Goal: Find specific page/section: Find specific page/section

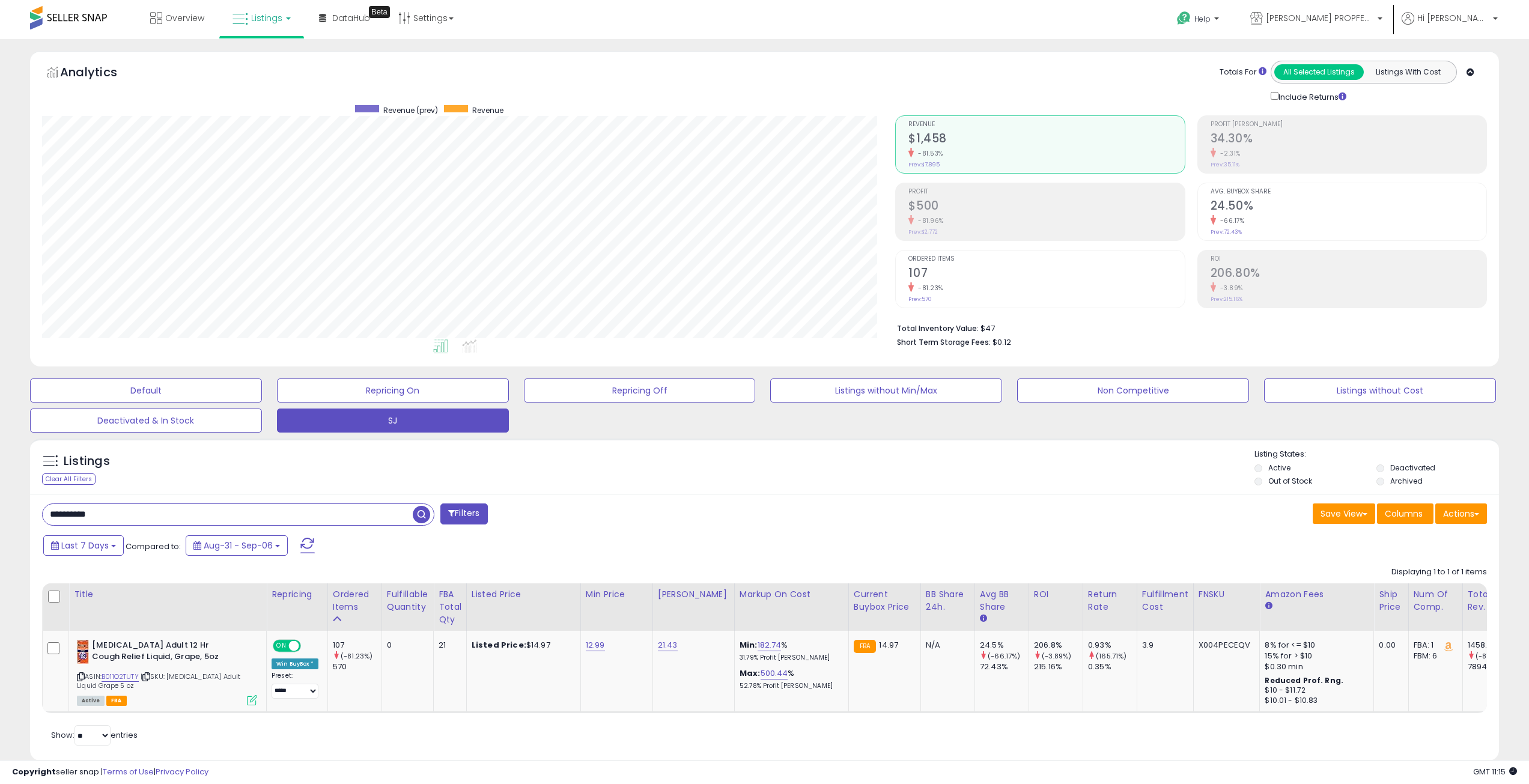
select select "**"
click at [239, 509] on input "**********" at bounding box center [227, 514] width 370 height 21
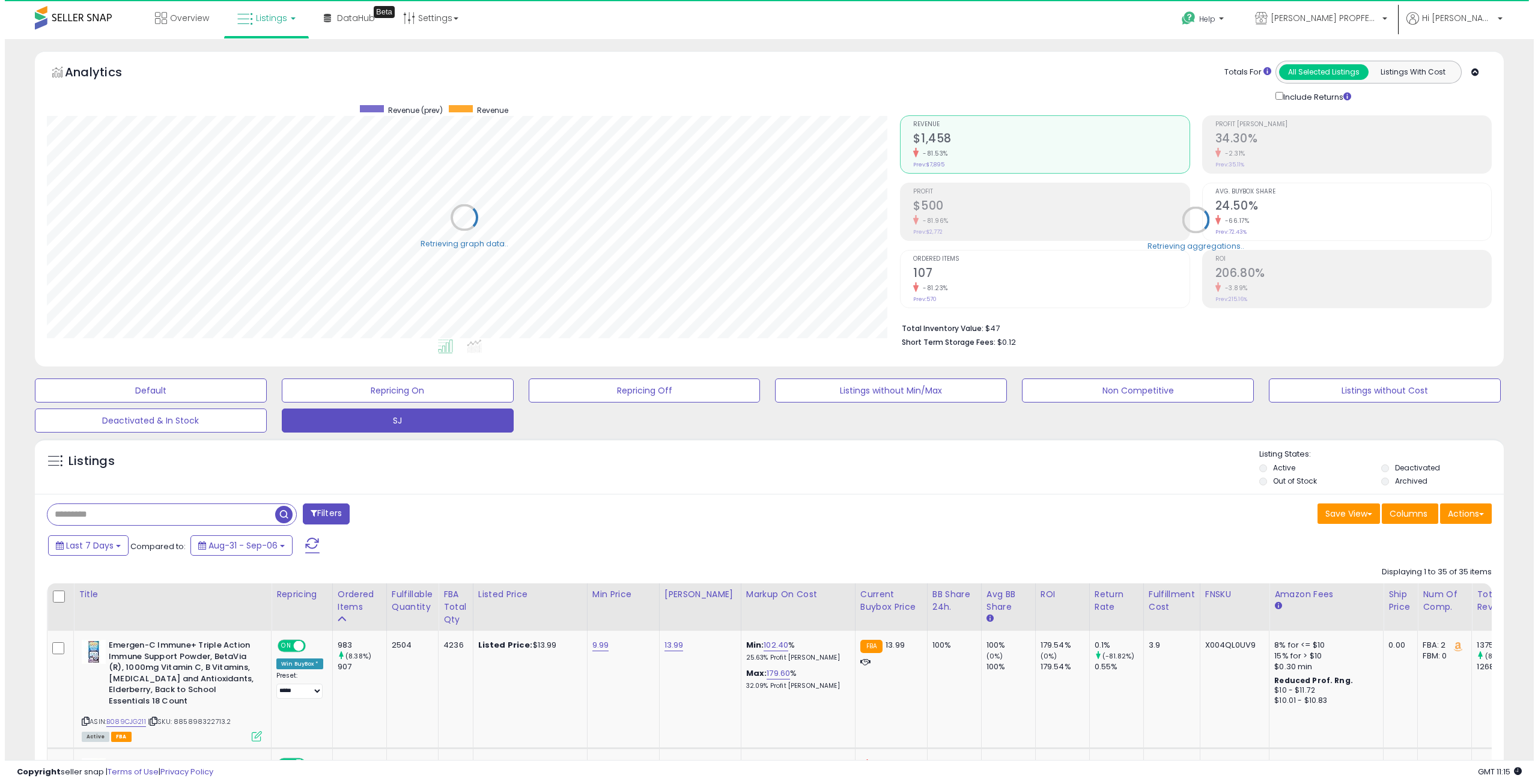
scroll to position [600371, 599790]
click at [956, 213] on h2 "$15,442" at bounding box center [1046, 207] width 276 height 16
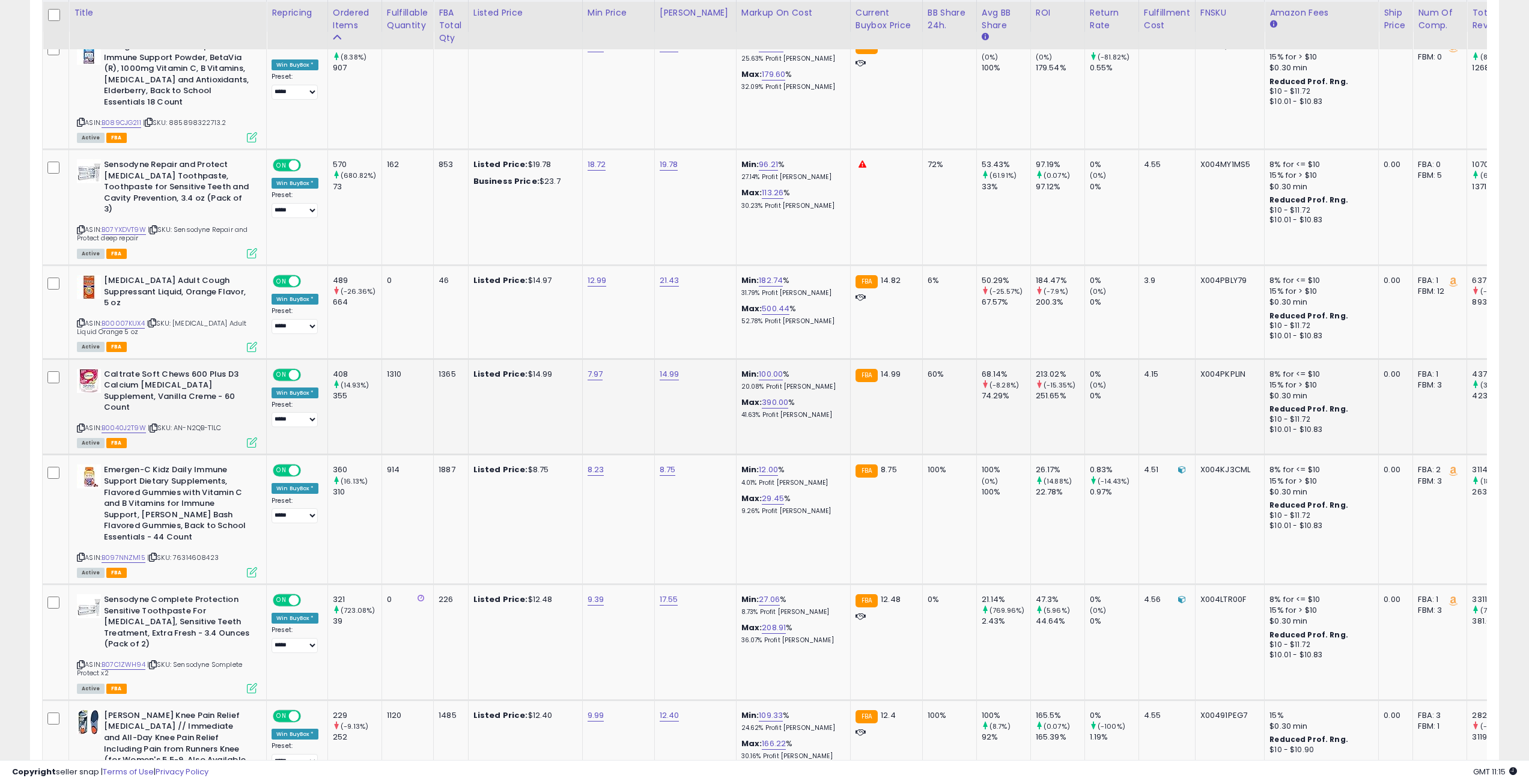
scroll to position [601, 0]
click at [157, 485] on b "Emergen-C Kidz Daily Immune Support Dietary Supplements, Flavored Gummies with …" at bounding box center [177, 503] width 146 height 81
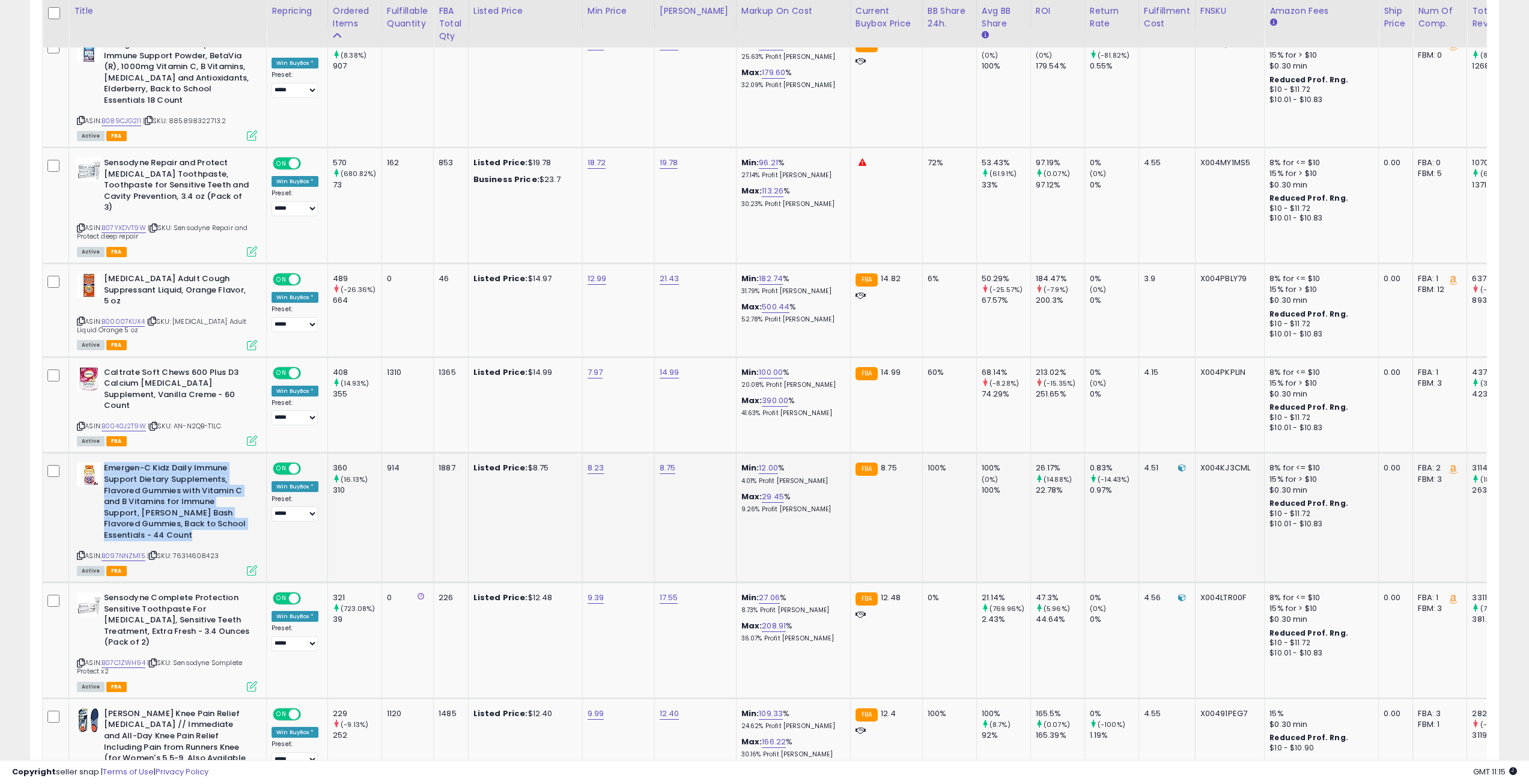
click at [157, 485] on b "Emergen-C Kidz Daily Immune Support Dietary Supplements, Flavored Gummies with …" at bounding box center [177, 503] width 146 height 81
click at [157, 469] on b "Emergen-C Kidz Daily Immune Support Dietary Supplements, Flavored Gummies with …" at bounding box center [177, 503] width 146 height 81
click at [160, 473] on b "Emergen-C Kidz Daily Immune Support Dietary Supplements, Flavored Gummies with …" at bounding box center [177, 503] width 146 height 81
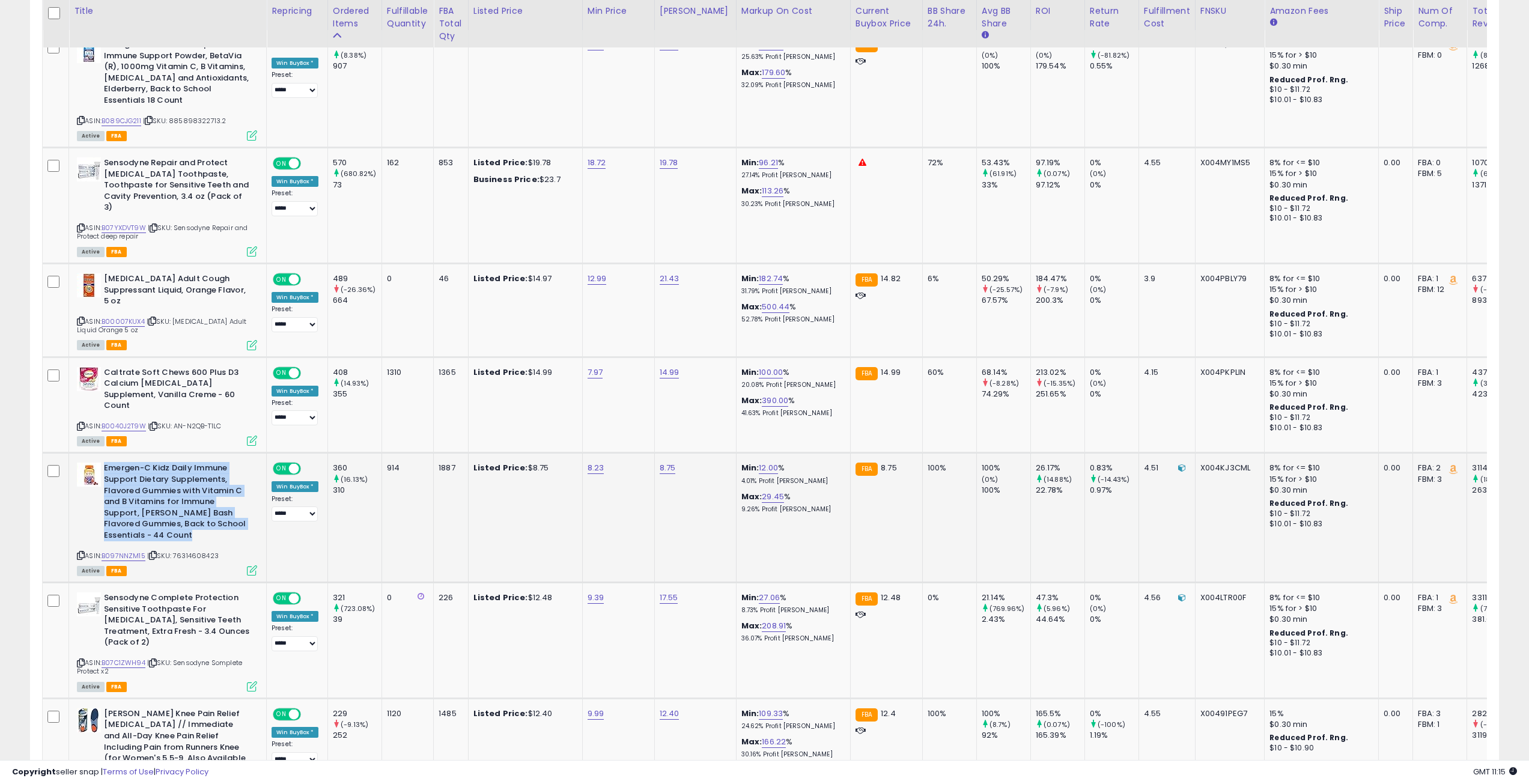
click at [175, 471] on b "Emergen-C Kidz Daily Immune Support Dietary Supplements, Flavored Gummies with …" at bounding box center [177, 503] width 146 height 81
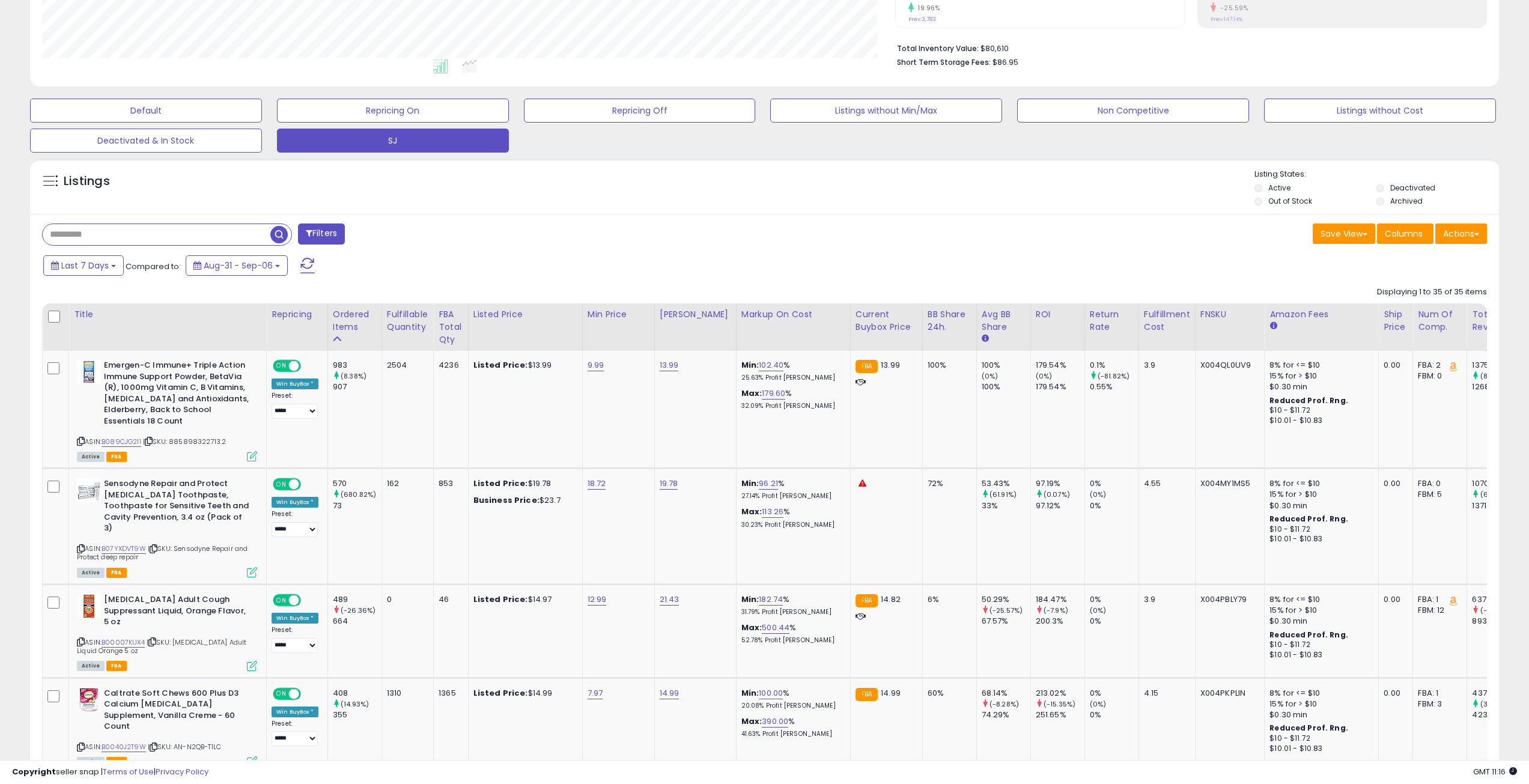
scroll to position [0, 0]
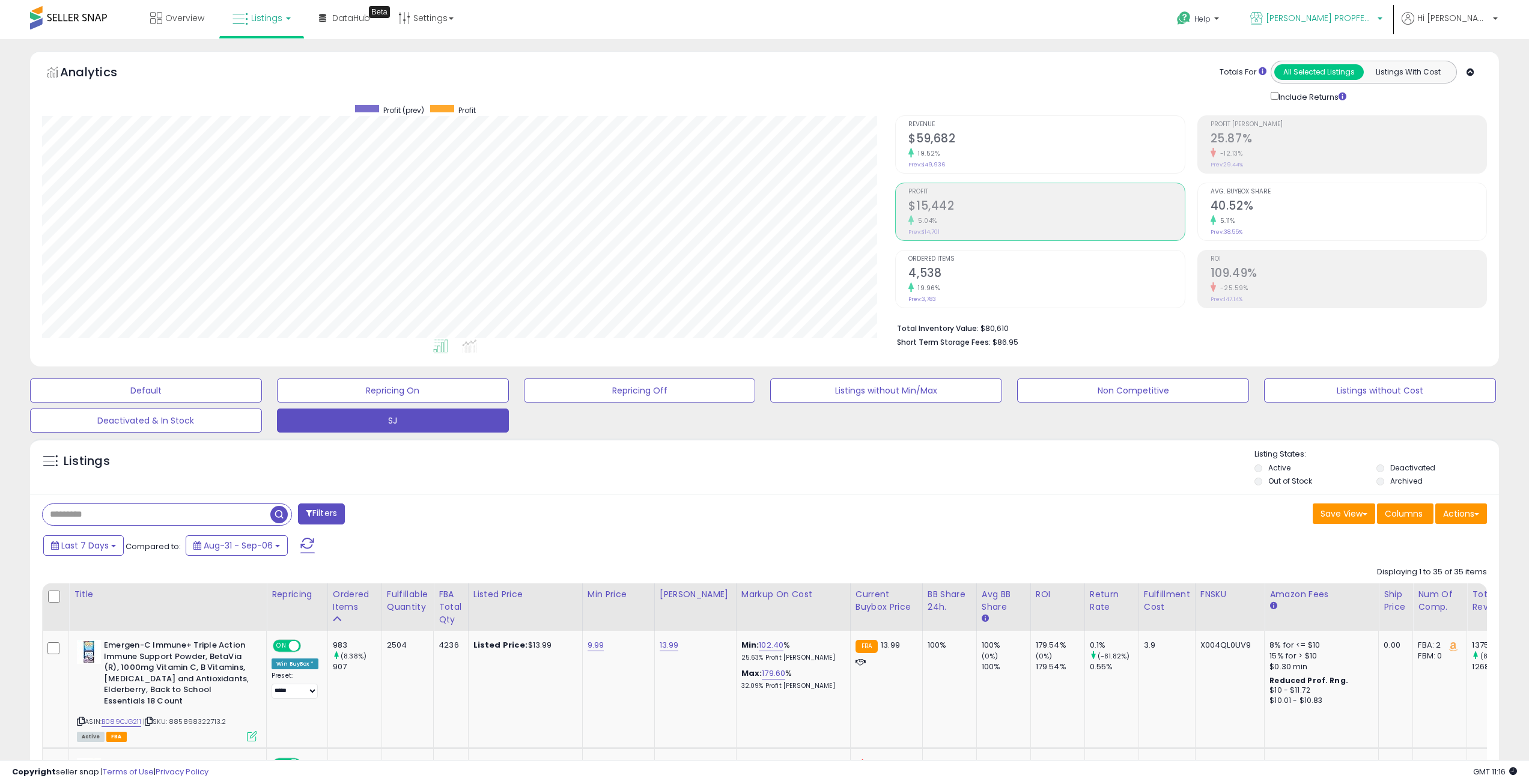
click at [1339, 12] on span "[PERSON_NAME] PROPFESSIONAL" at bounding box center [1320, 19] width 108 height 12
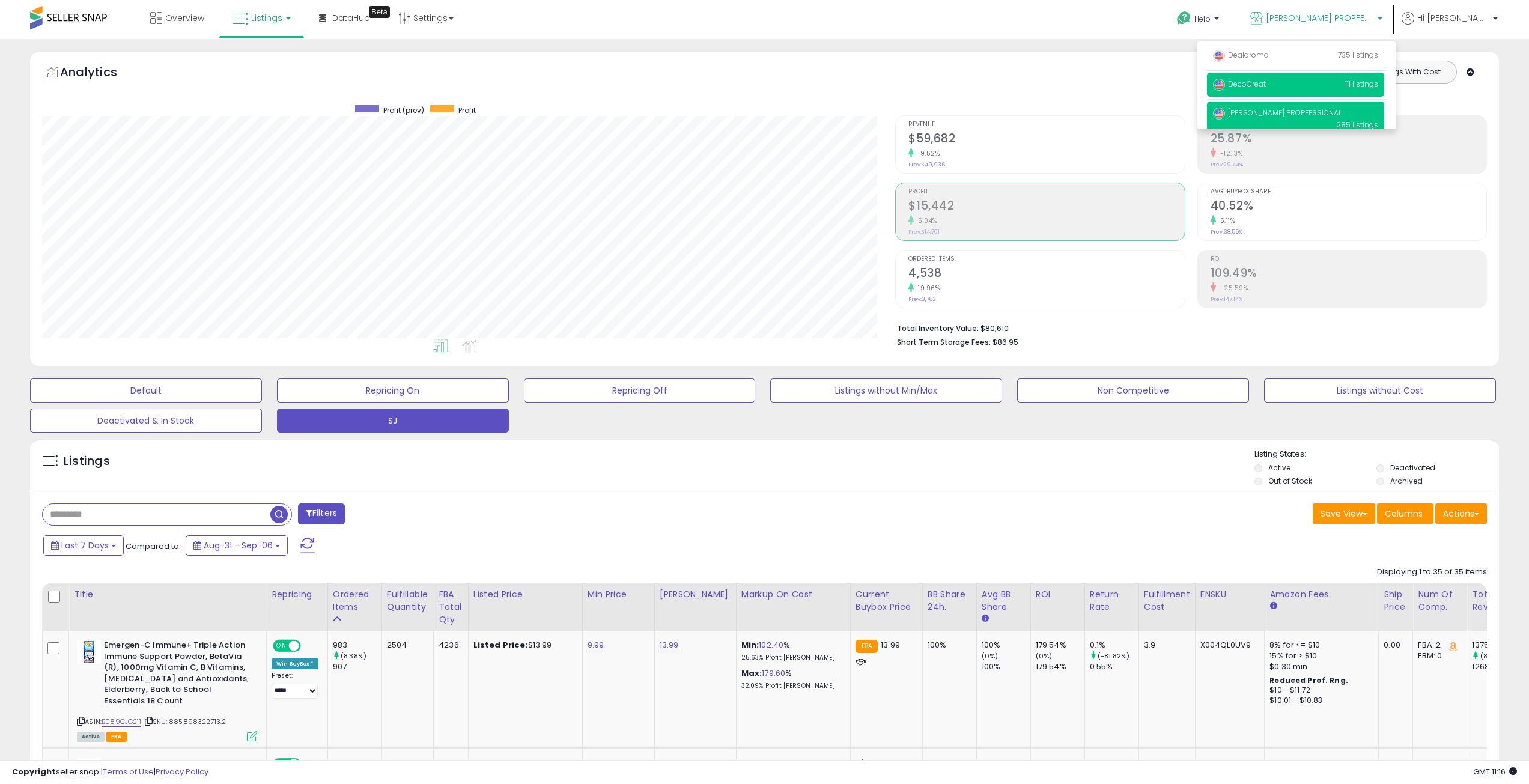
click at [1266, 86] on span "DecoGreat" at bounding box center [1239, 83] width 53 height 10
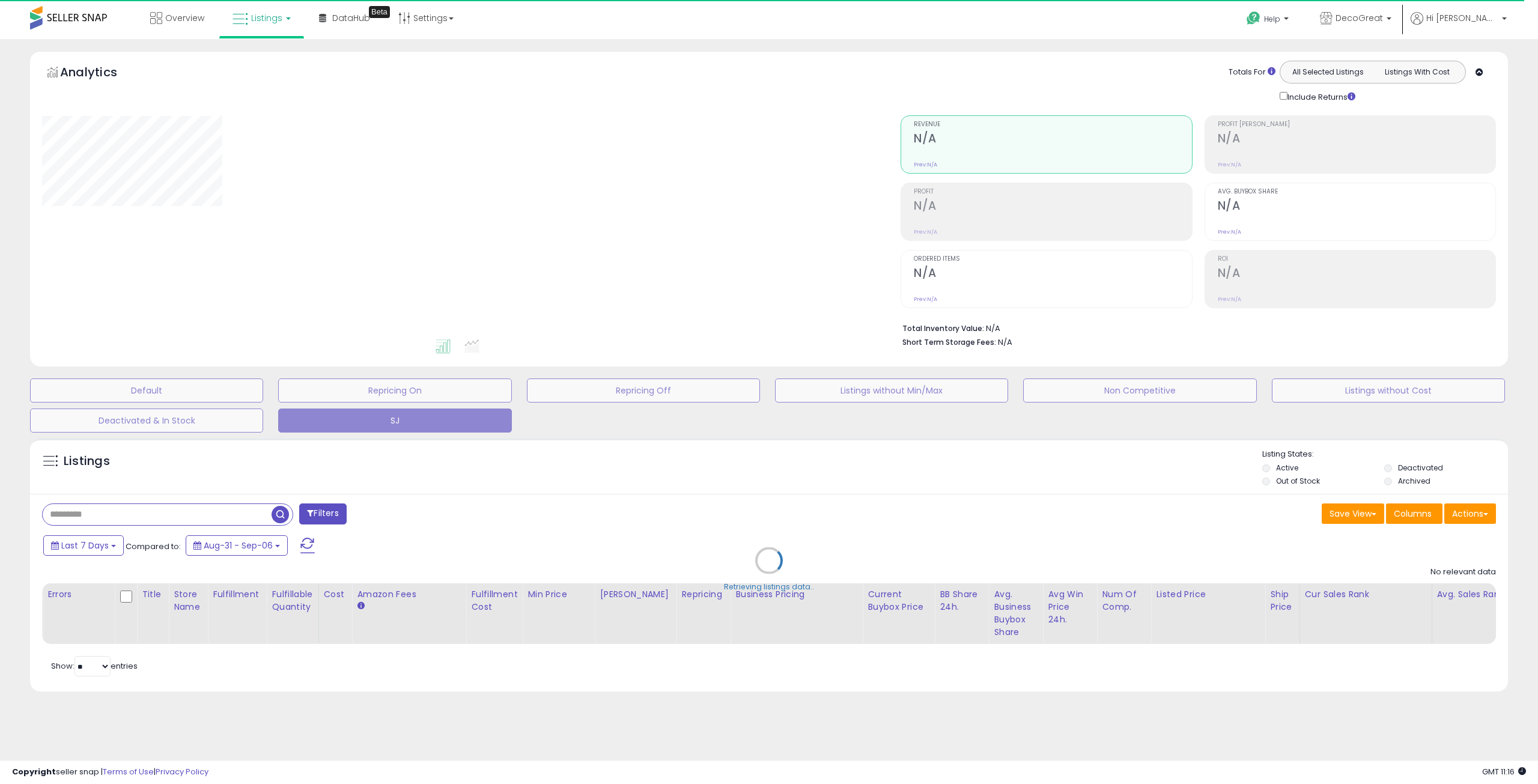
select select "**"
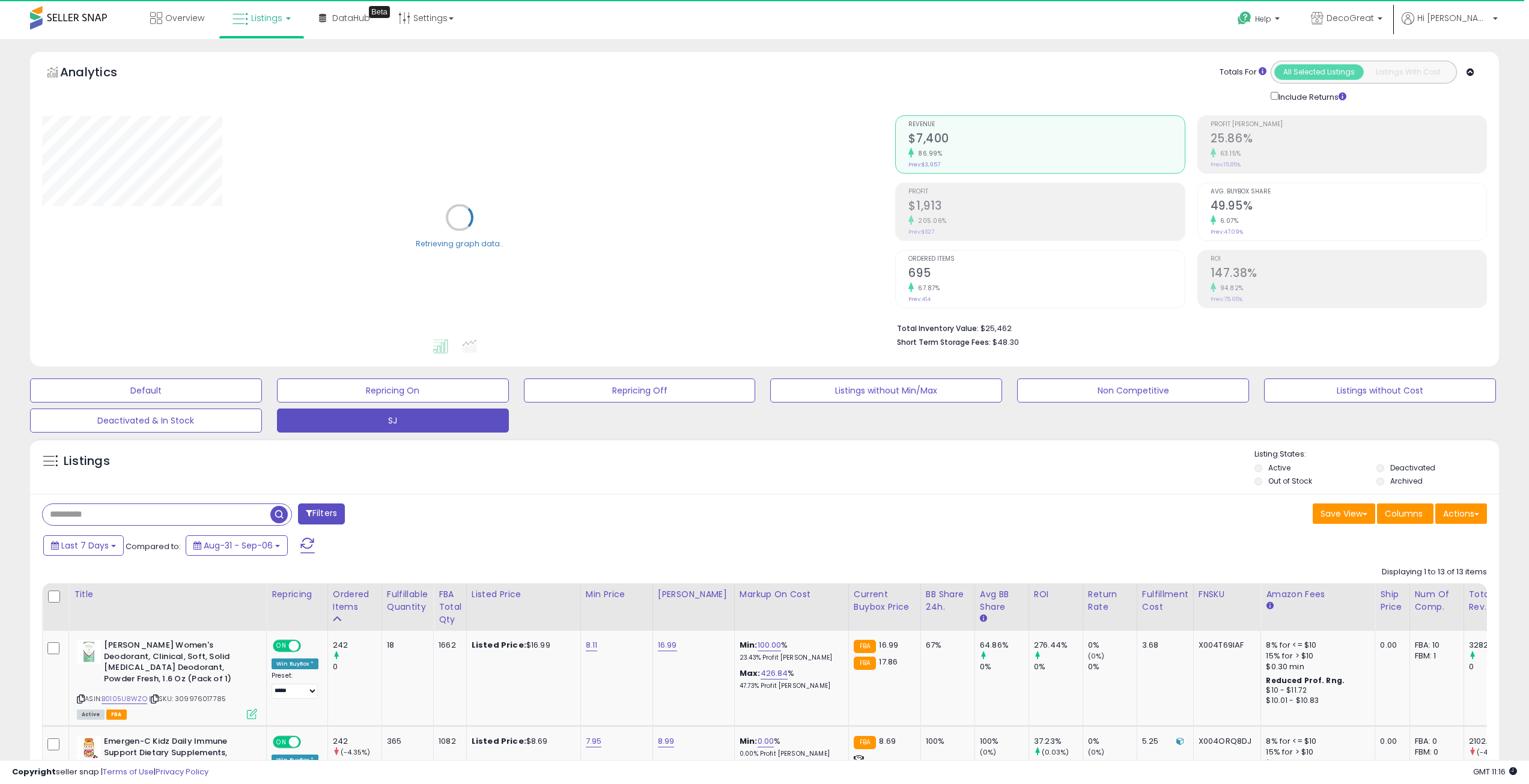
click at [939, 219] on small "205.06%" at bounding box center [930, 220] width 33 height 9
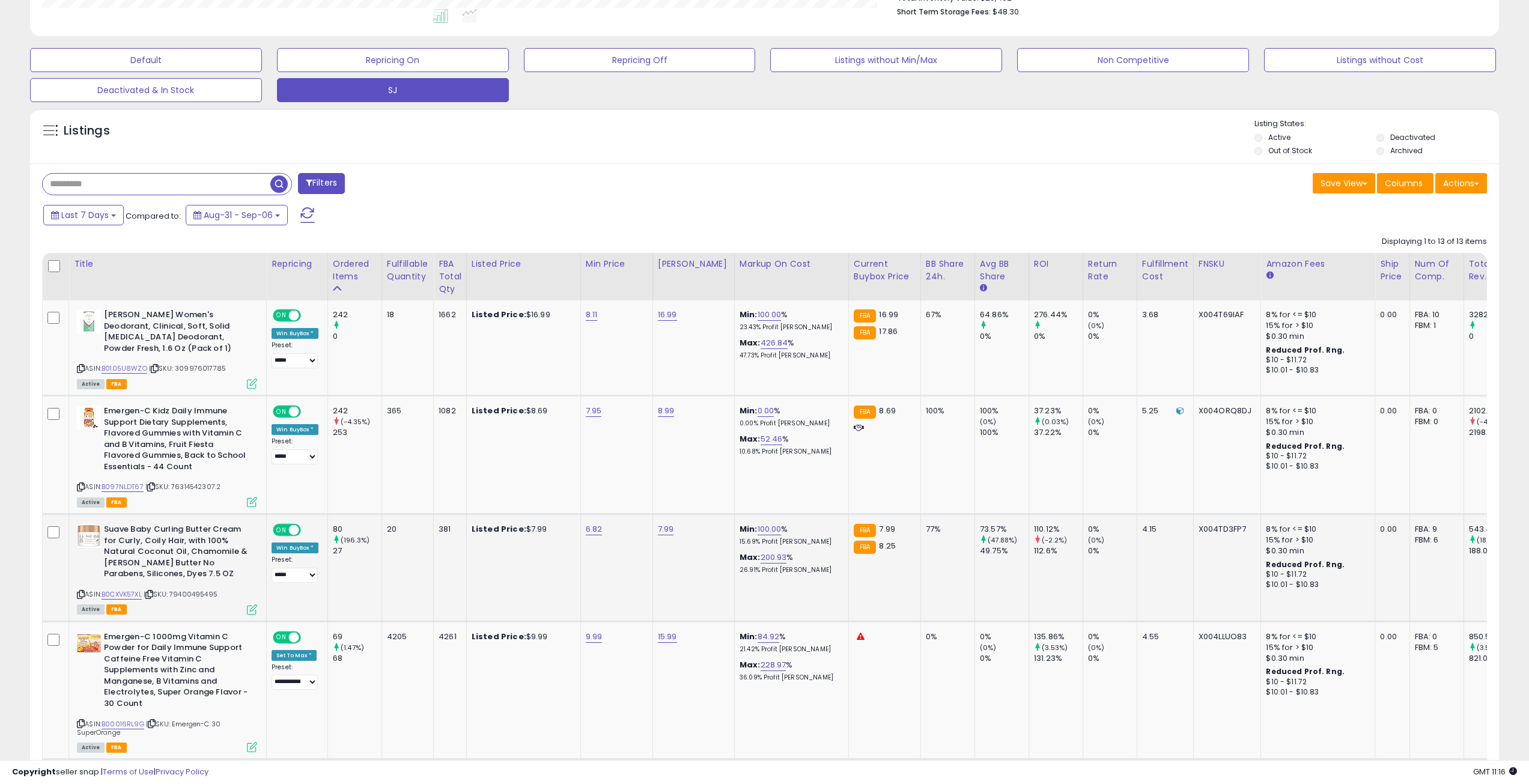
scroll to position [360, 0]
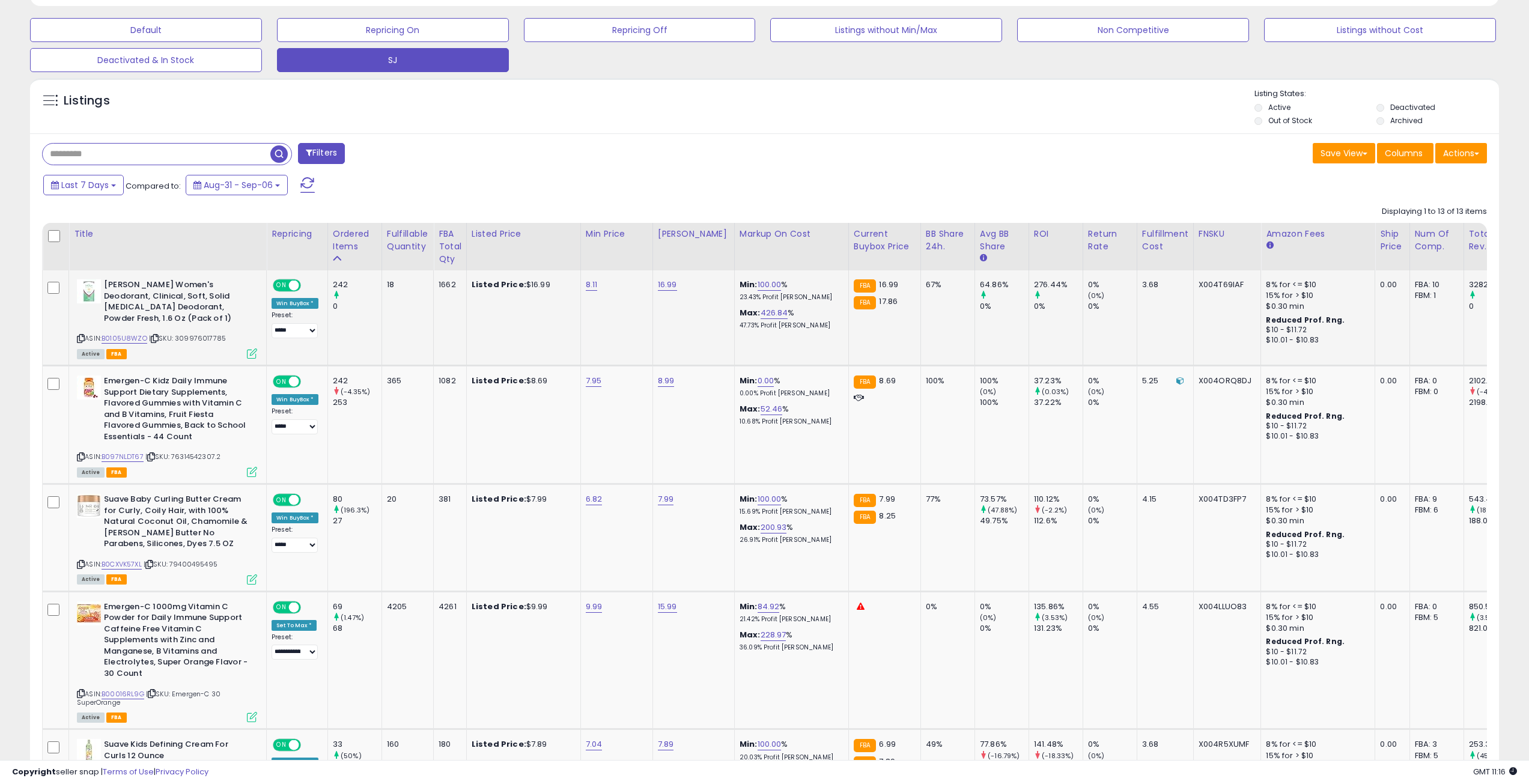
click at [336, 284] on div "242" at bounding box center [357, 284] width 49 height 11
click at [342, 284] on div "242" at bounding box center [357, 284] width 49 height 11
click at [388, 284] on div "18" at bounding box center [406, 284] width 37 height 11
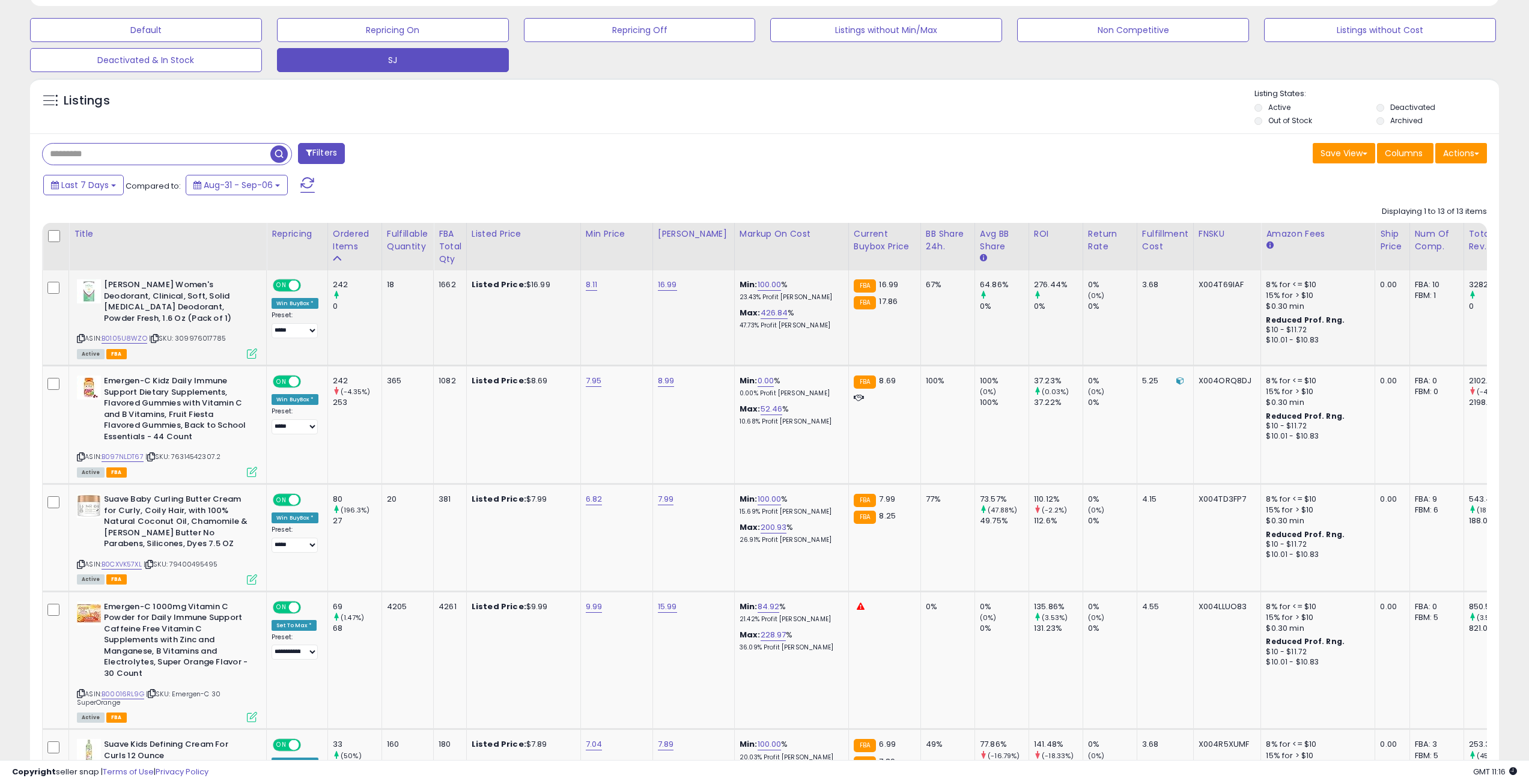
click at [338, 281] on div "242" at bounding box center [357, 284] width 49 height 11
click at [390, 284] on div "18" at bounding box center [406, 284] width 37 height 11
click at [450, 284] on div "1662" at bounding box center [448, 284] width 19 height 11
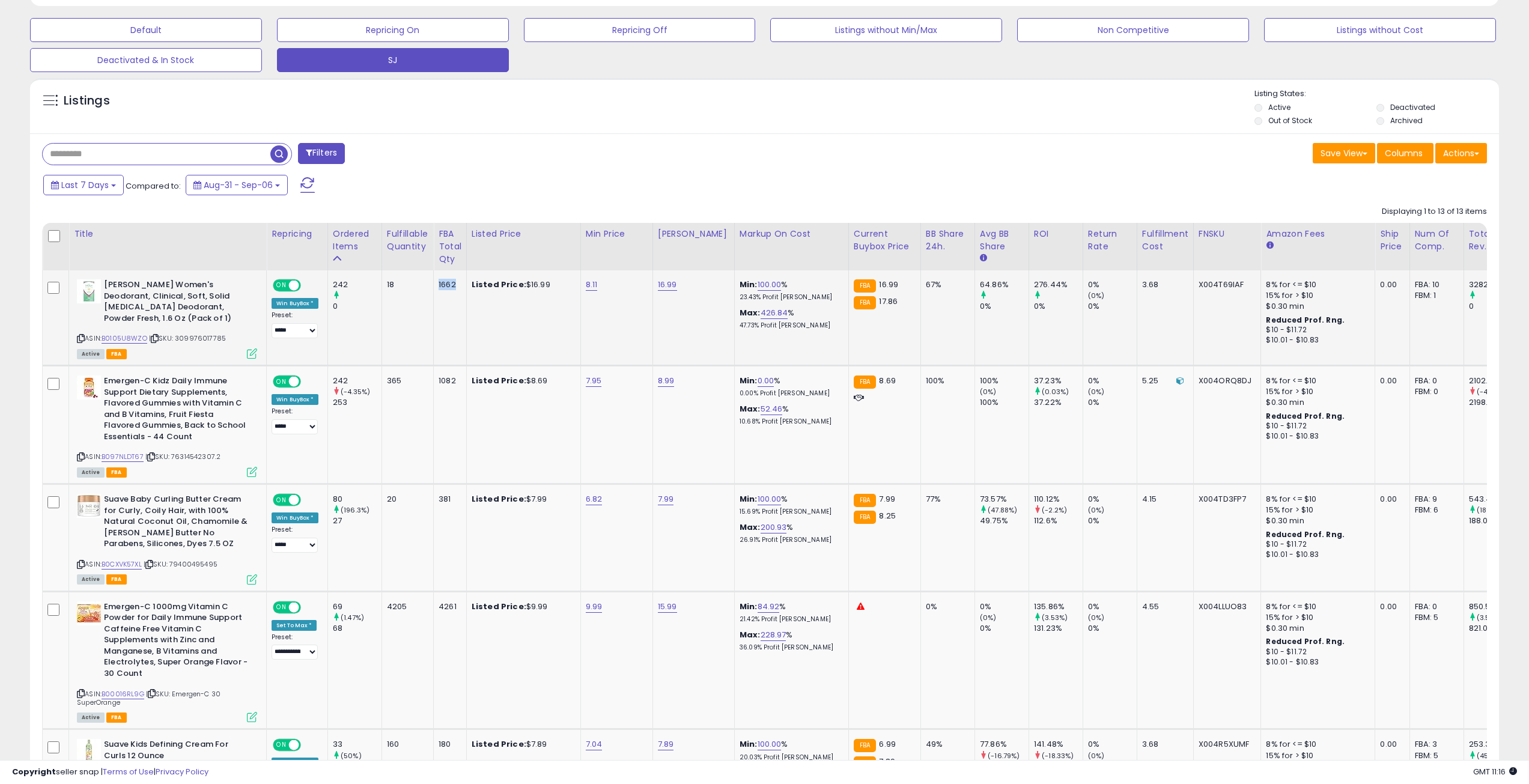
click at [450, 284] on div "1662" at bounding box center [448, 284] width 19 height 11
click at [335, 283] on div "242" at bounding box center [357, 284] width 49 height 11
click at [336, 382] on div "242" at bounding box center [357, 381] width 49 height 11
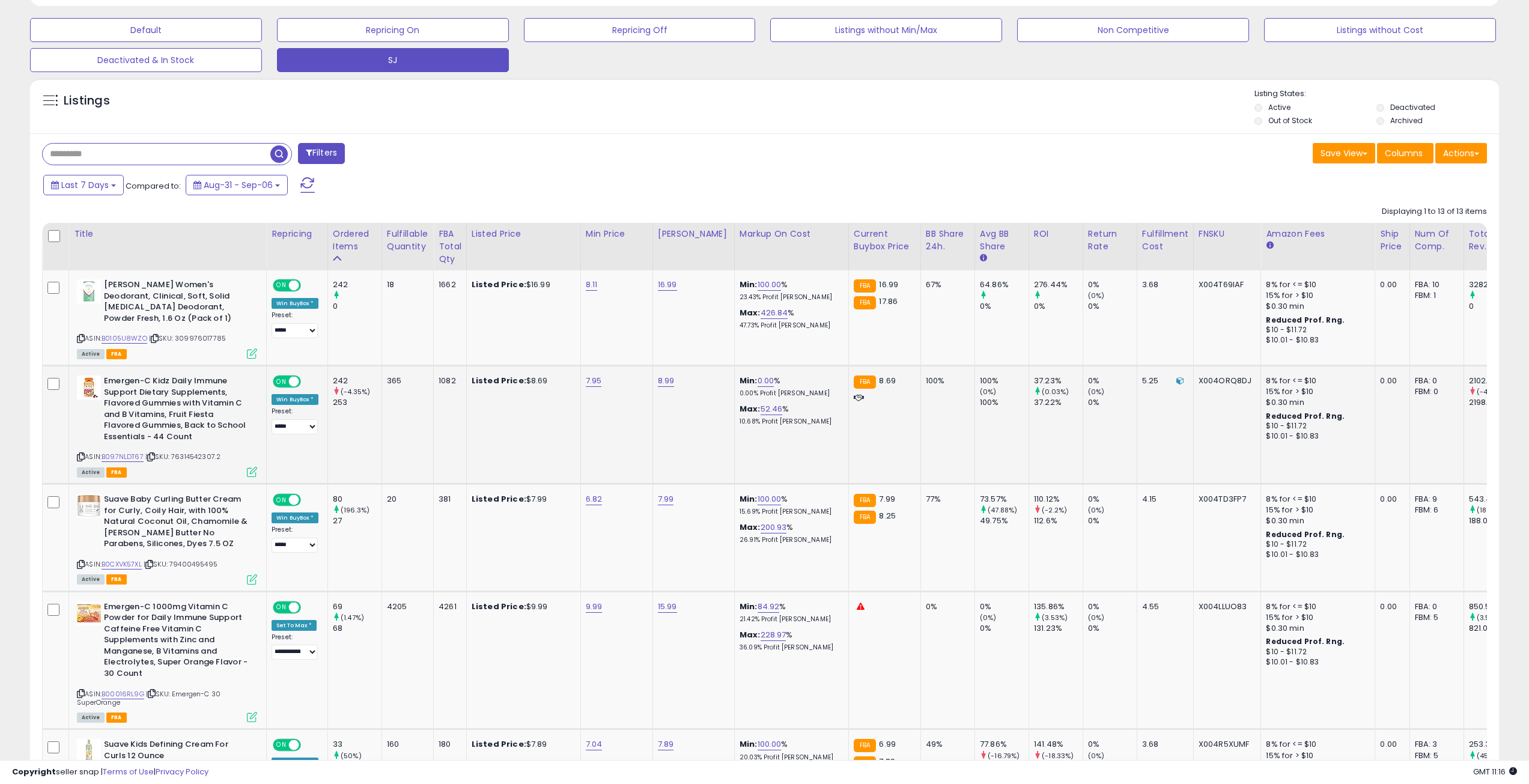
click at [390, 379] on div "365" at bounding box center [406, 381] width 37 height 11
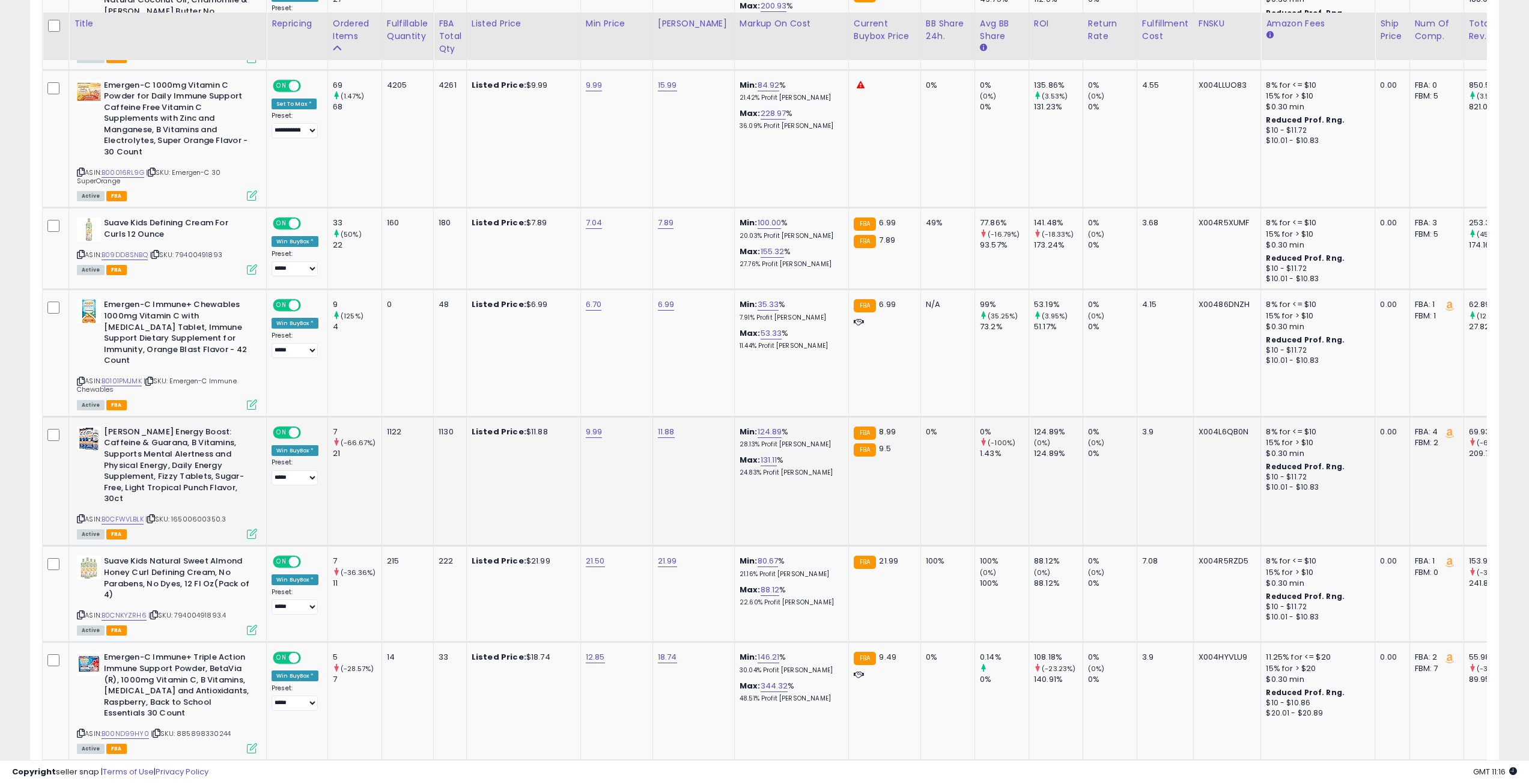
scroll to position [901, 0]
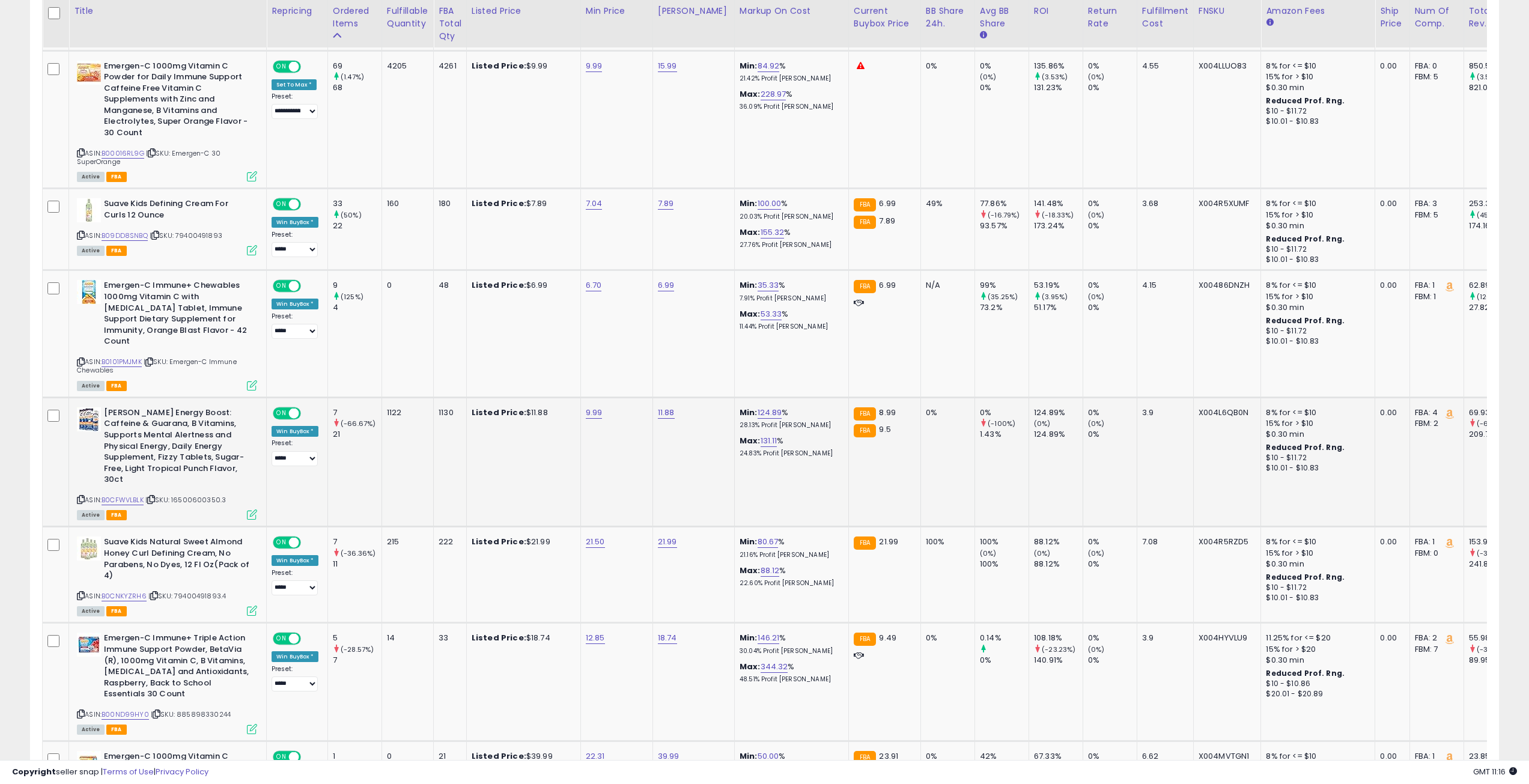
click at [388, 407] on div "1122" at bounding box center [406, 412] width 37 height 11
click at [393, 407] on div "1122" at bounding box center [406, 412] width 37 height 11
click at [396, 407] on div "1122" at bounding box center [406, 412] width 37 height 11
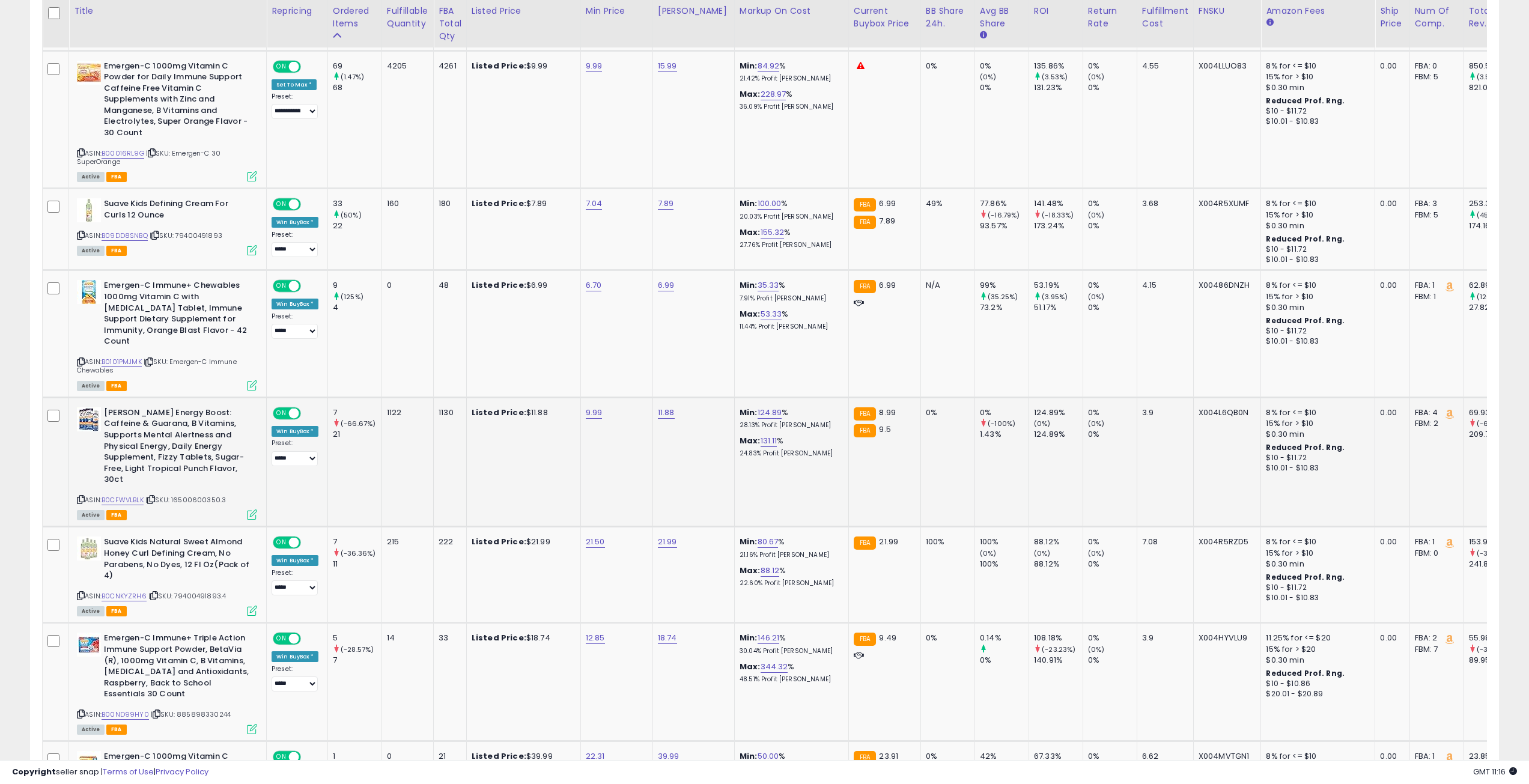
click at [393, 407] on div "1122" at bounding box center [406, 412] width 37 height 11
click at [445, 407] on div "1130" at bounding box center [448, 412] width 19 height 11
click at [387, 407] on div "1122" at bounding box center [406, 412] width 37 height 11
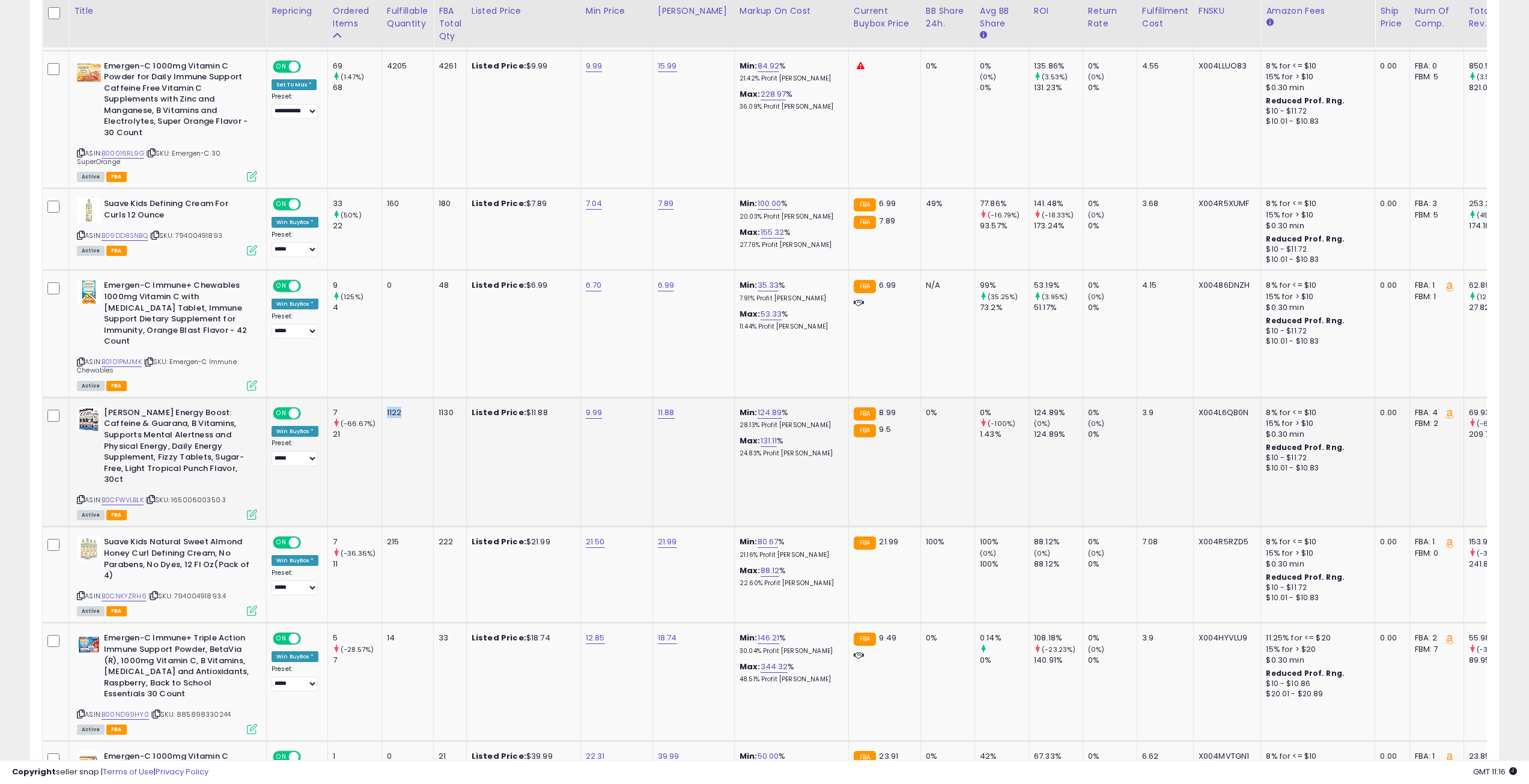
click at [387, 407] on div "1122" at bounding box center [406, 412] width 37 height 11
click at [399, 407] on div "1122" at bounding box center [406, 412] width 37 height 11
click at [445, 407] on div "1130" at bounding box center [448, 412] width 19 height 11
click at [390, 407] on div "1122" at bounding box center [406, 412] width 37 height 11
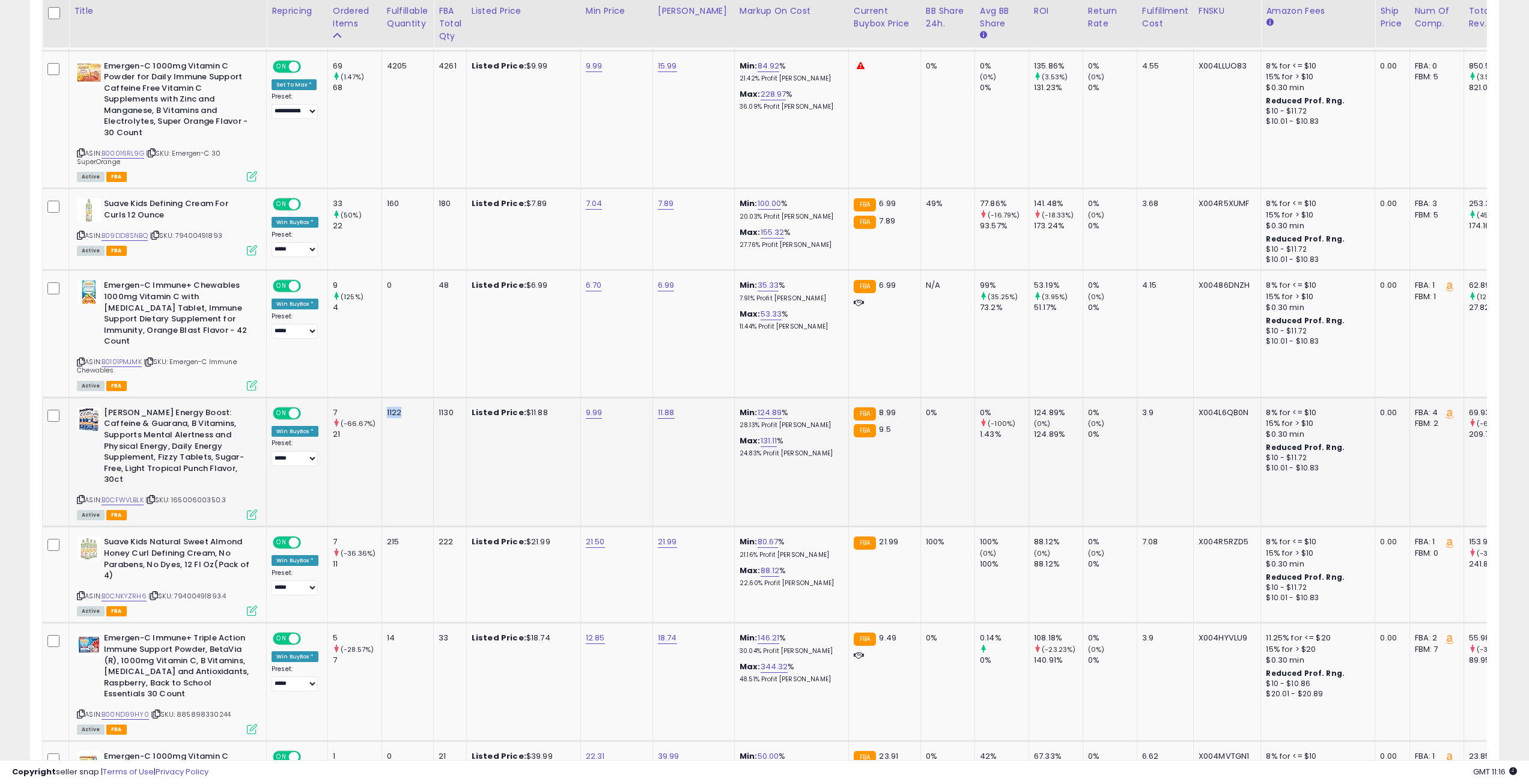
click at [390, 407] on div "1122" at bounding box center [406, 412] width 37 height 11
click at [450, 407] on div "1130" at bounding box center [448, 412] width 19 height 11
click at [388, 407] on div "1122" at bounding box center [406, 412] width 37 height 11
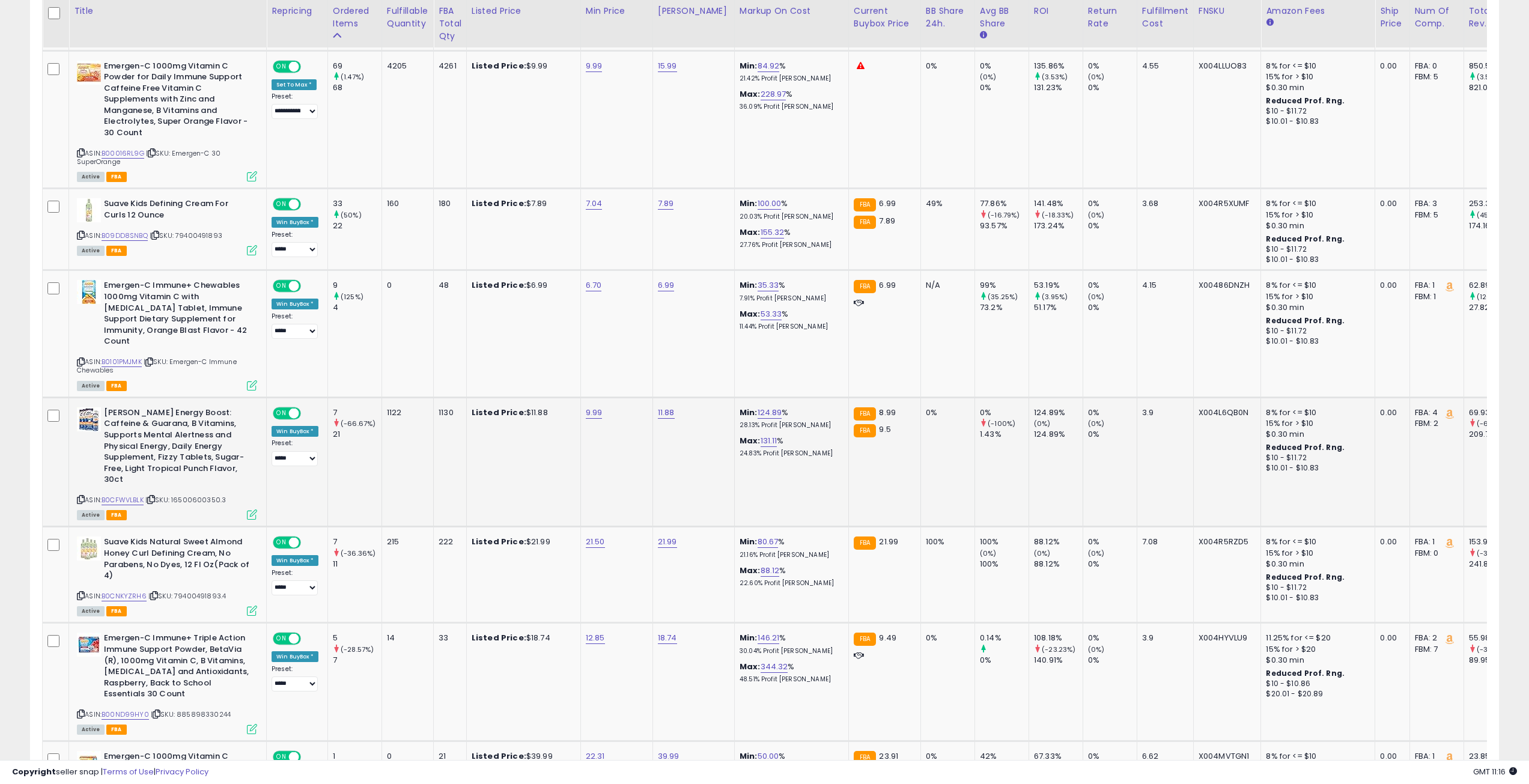
click at [446, 407] on div "1130" at bounding box center [448, 412] width 19 height 11
click at [393, 407] on div "1122" at bounding box center [406, 412] width 37 height 11
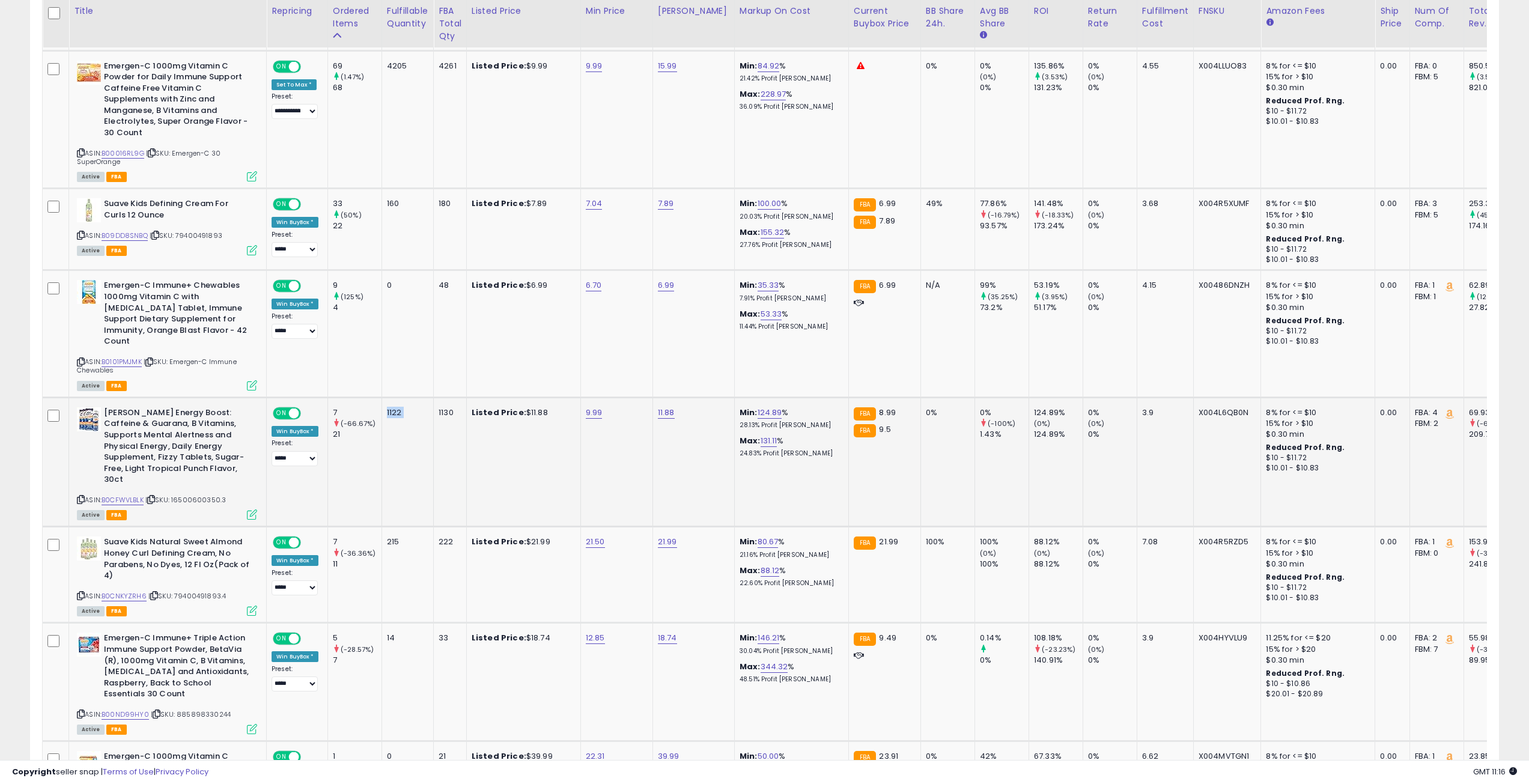
click at [393, 407] on div "1122" at bounding box center [406, 412] width 37 height 11
click at [447, 407] on div "1130" at bounding box center [448, 412] width 19 height 11
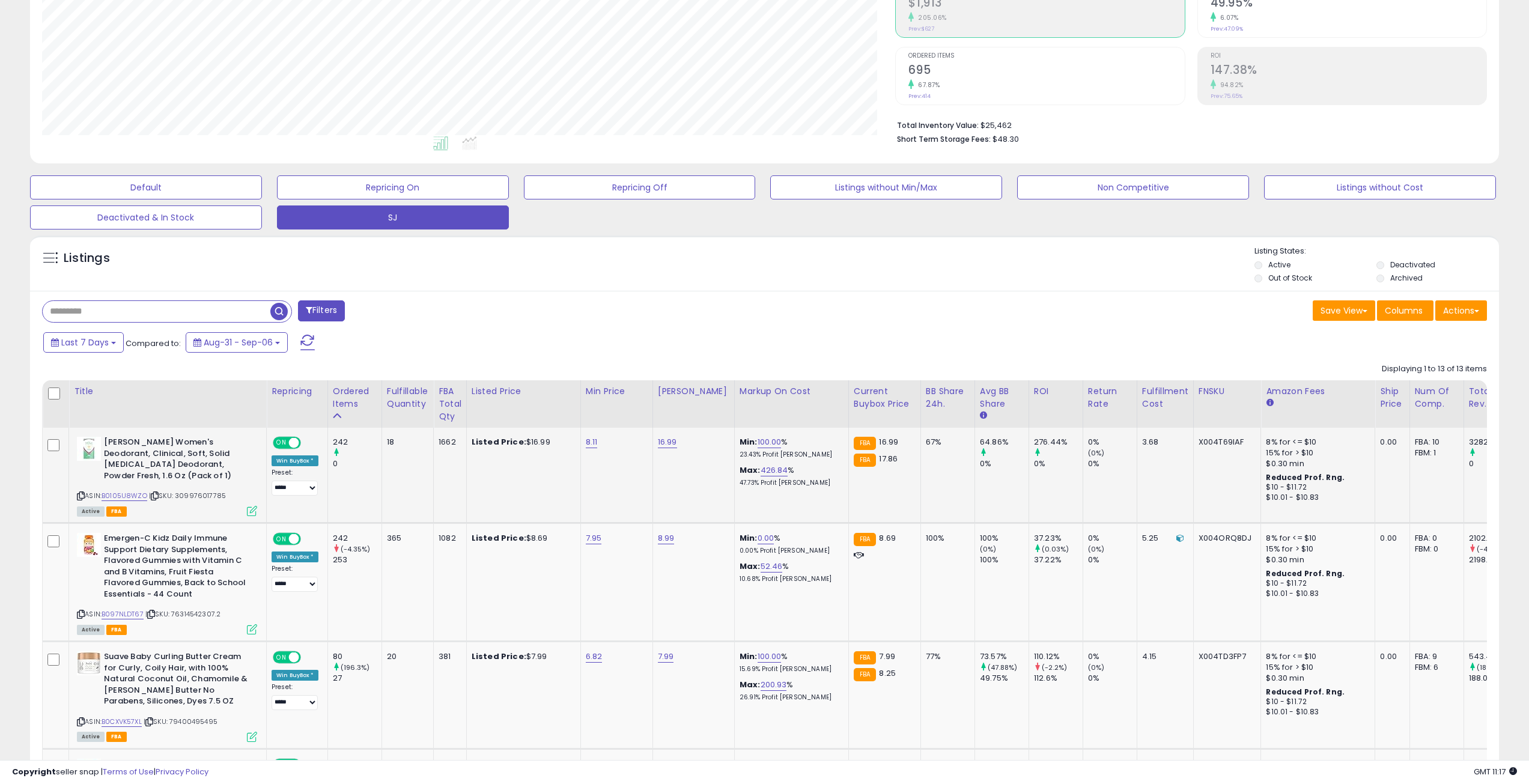
scroll to position [0, 0]
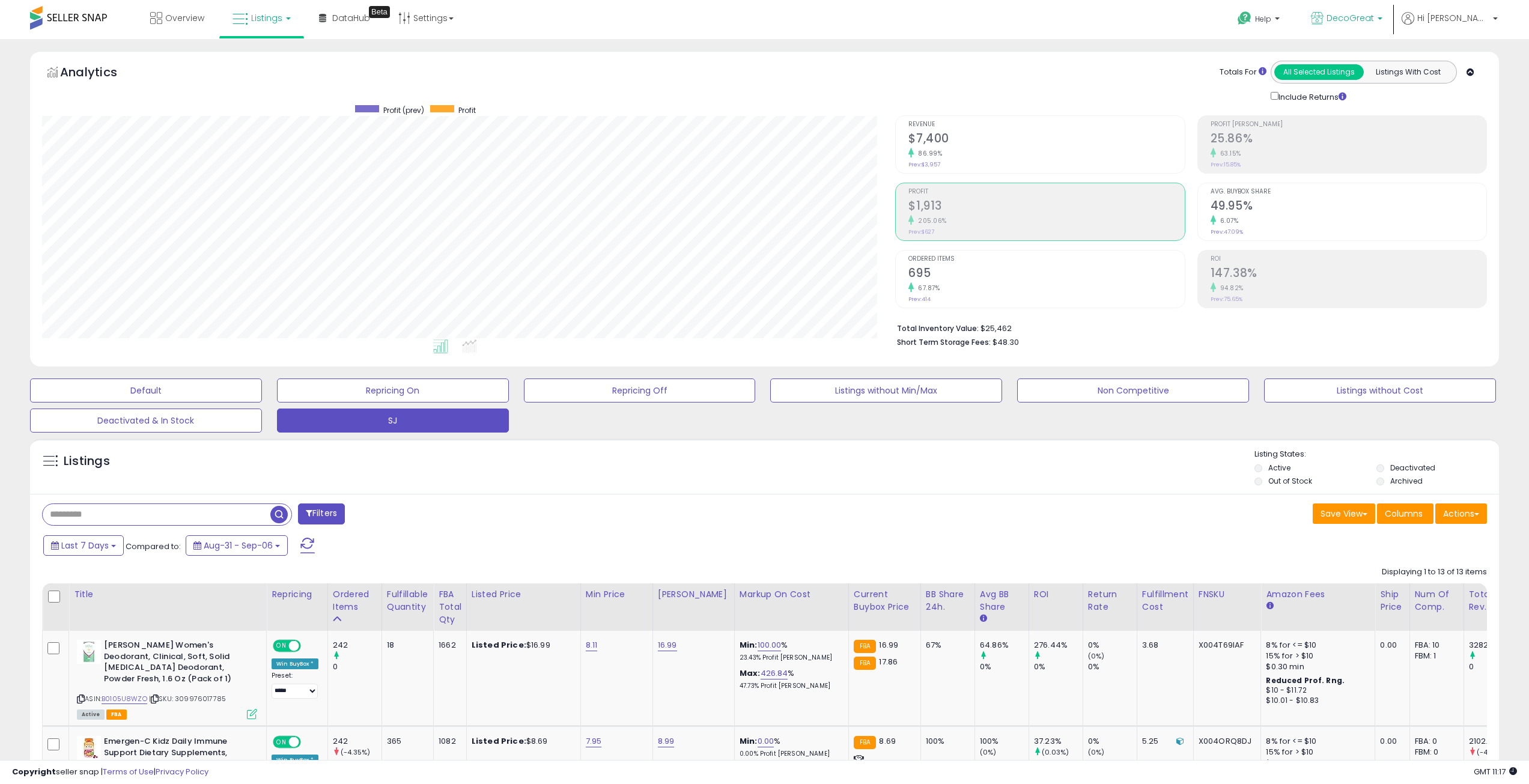
click at [1374, 26] on p "DecoGreat" at bounding box center [1346, 19] width 72 height 15
click at [1268, 56] on span "Dealaroma" at bounding box center [1241, 55] width 56 height 10
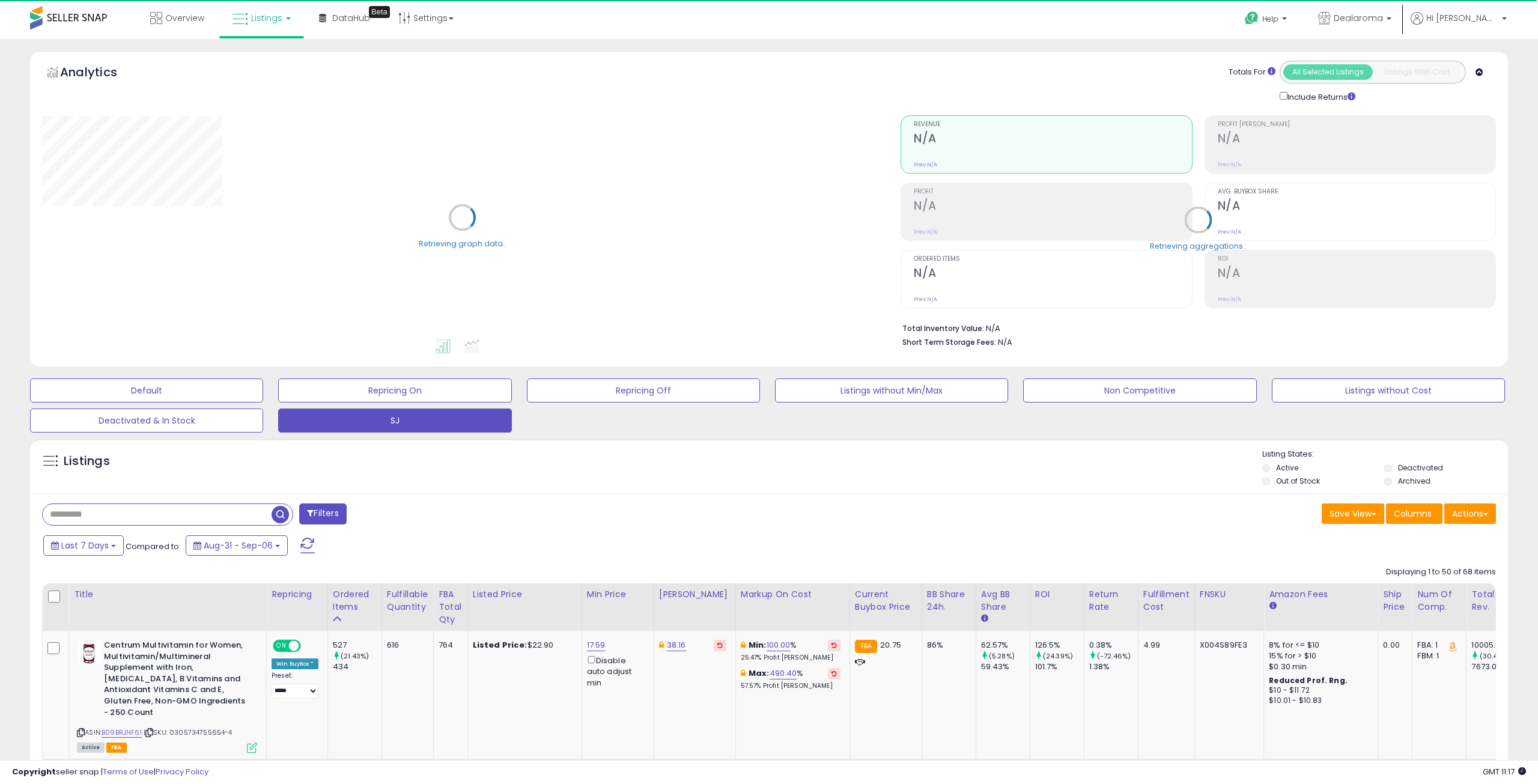
select select "**"
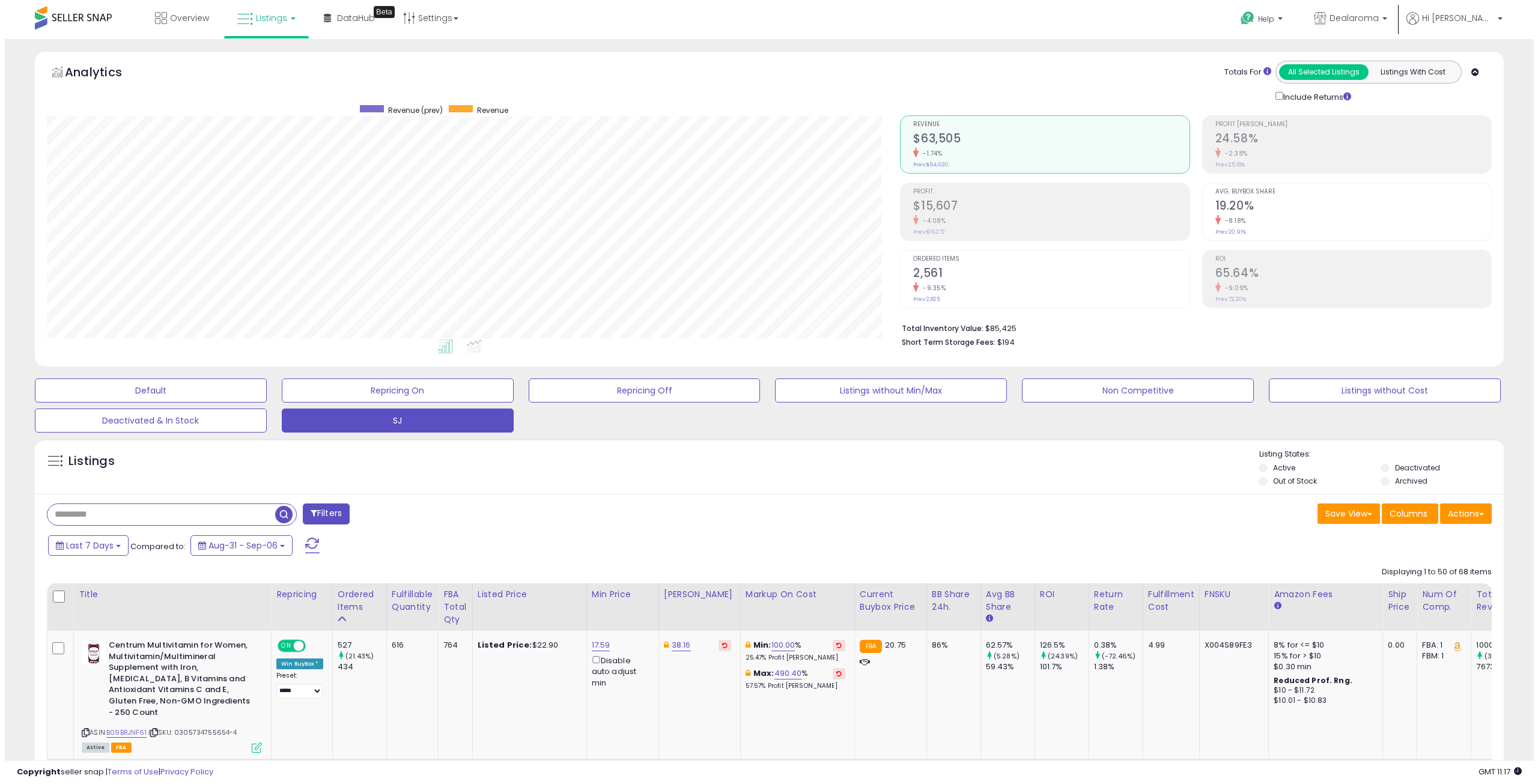
scroll to position [246, 853]
click at [956, 211] on h2 "$15,607" at bounding box center [1046, 207] width 276 height 16
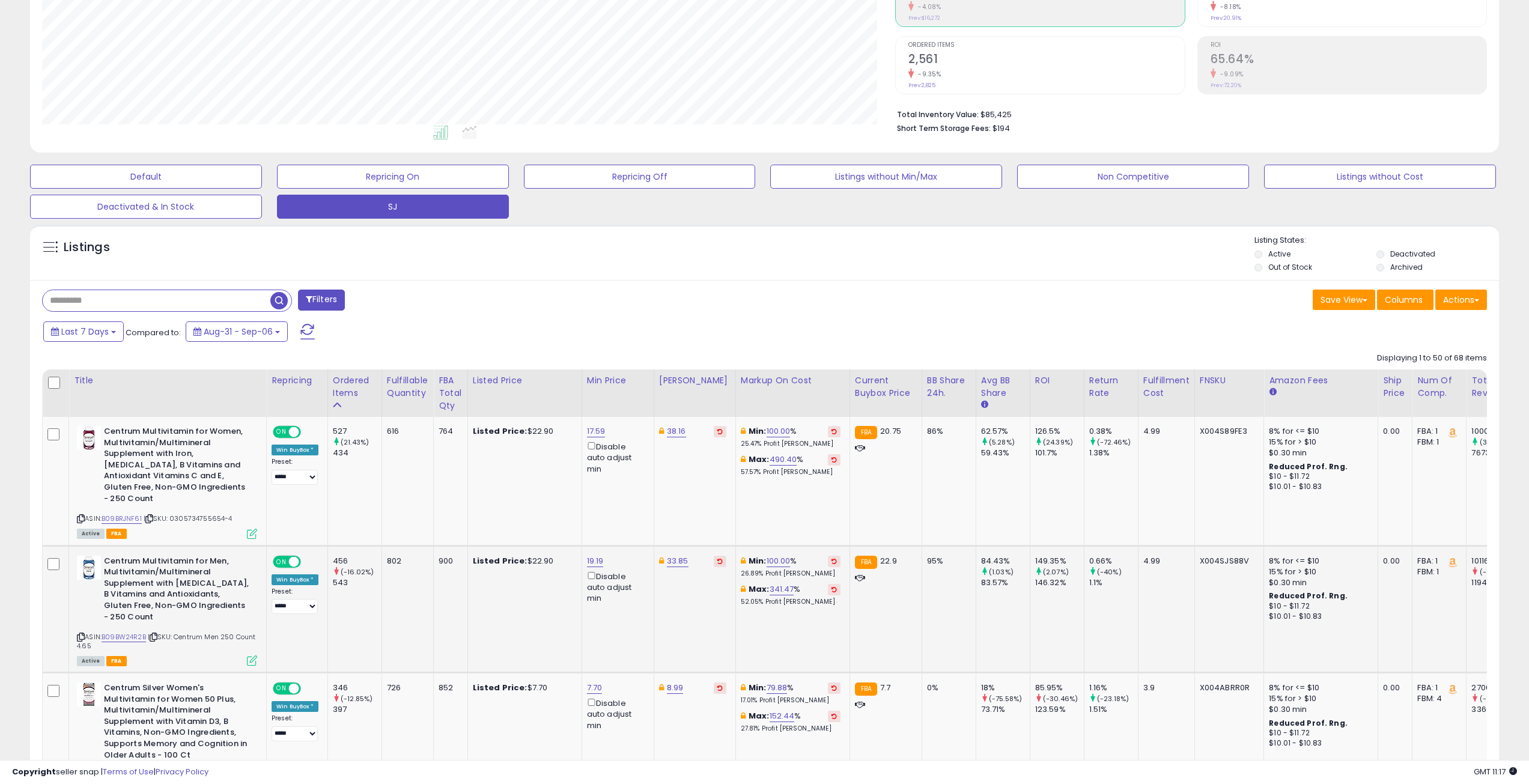
scroll to position [301, 0]
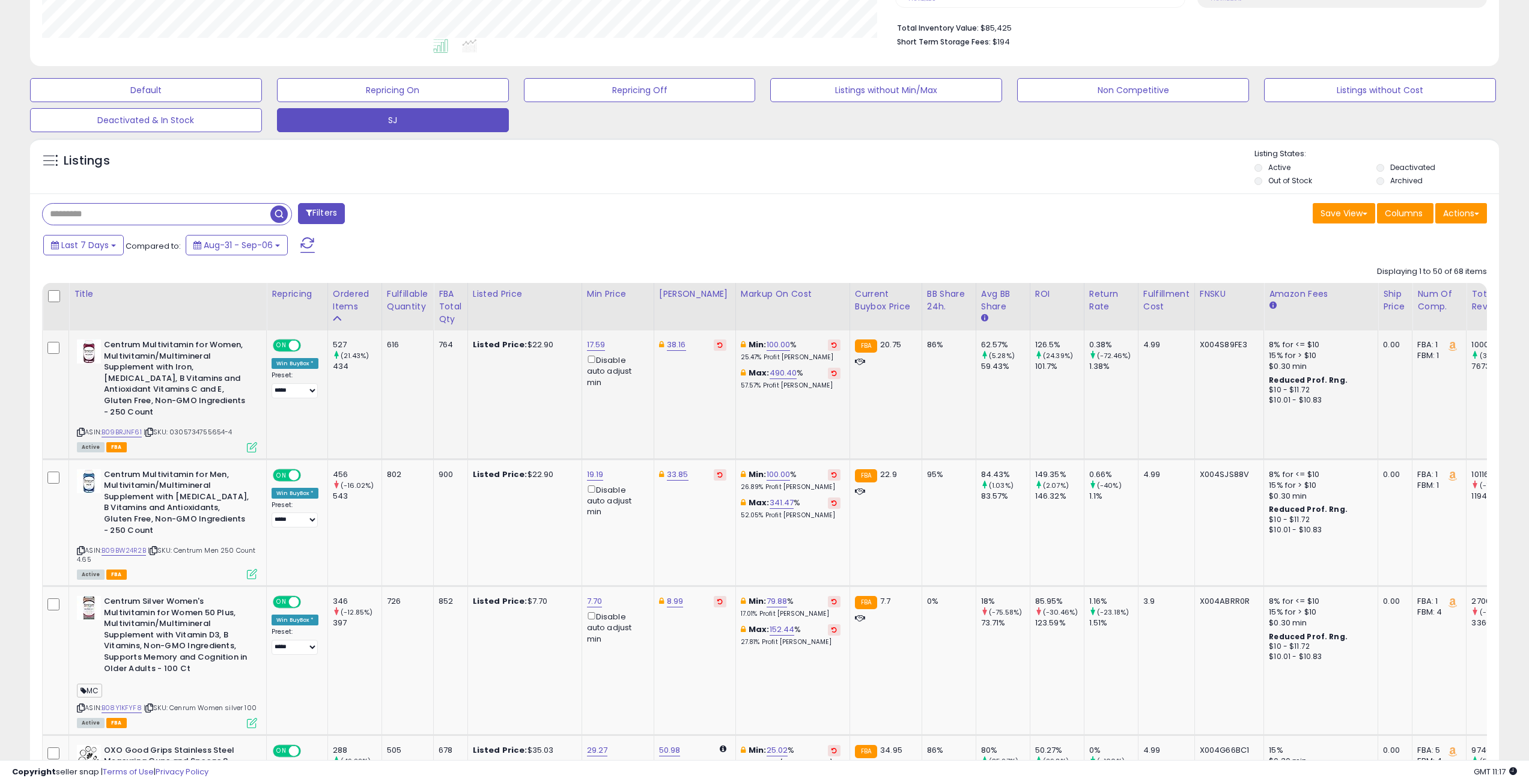
click at [335, 344] on div "527" at bounding box center [357, 345] width 49 height 11
click at [336, 369] on div "434" at bounding box center [357, 366] width 49 height 11
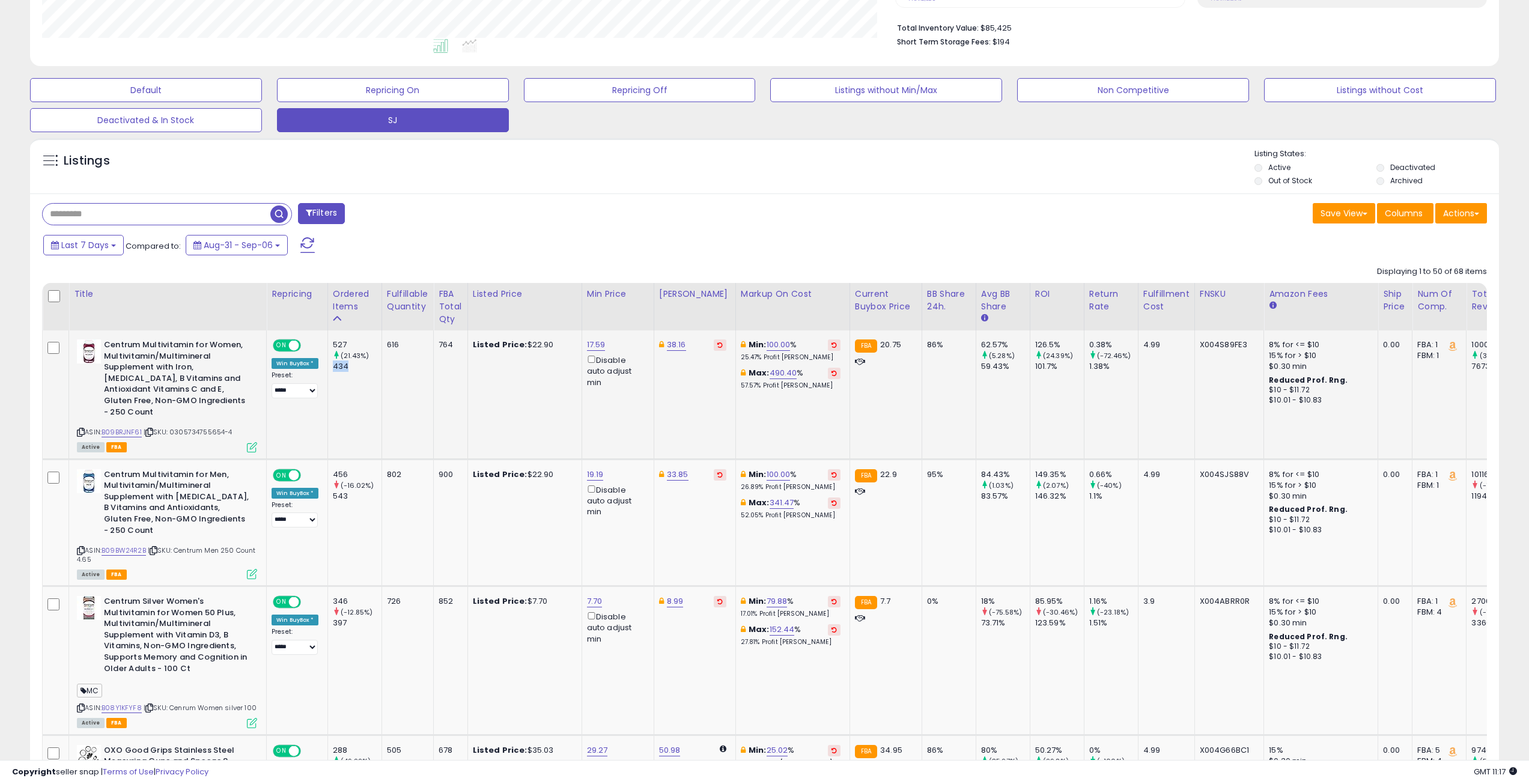
click at [336, 369] on div "434" at bounding box center [357, 366] width 49 height 11
click at [337, 342] on div "527" at bounding box center [357, 345] width 49 height 11
click at [399, 342] on div "616" at bounding box center [406, 345] width 37 height 11
click at [388, 344] on div "616" at bounding box center [406, 345] width 37 height 11
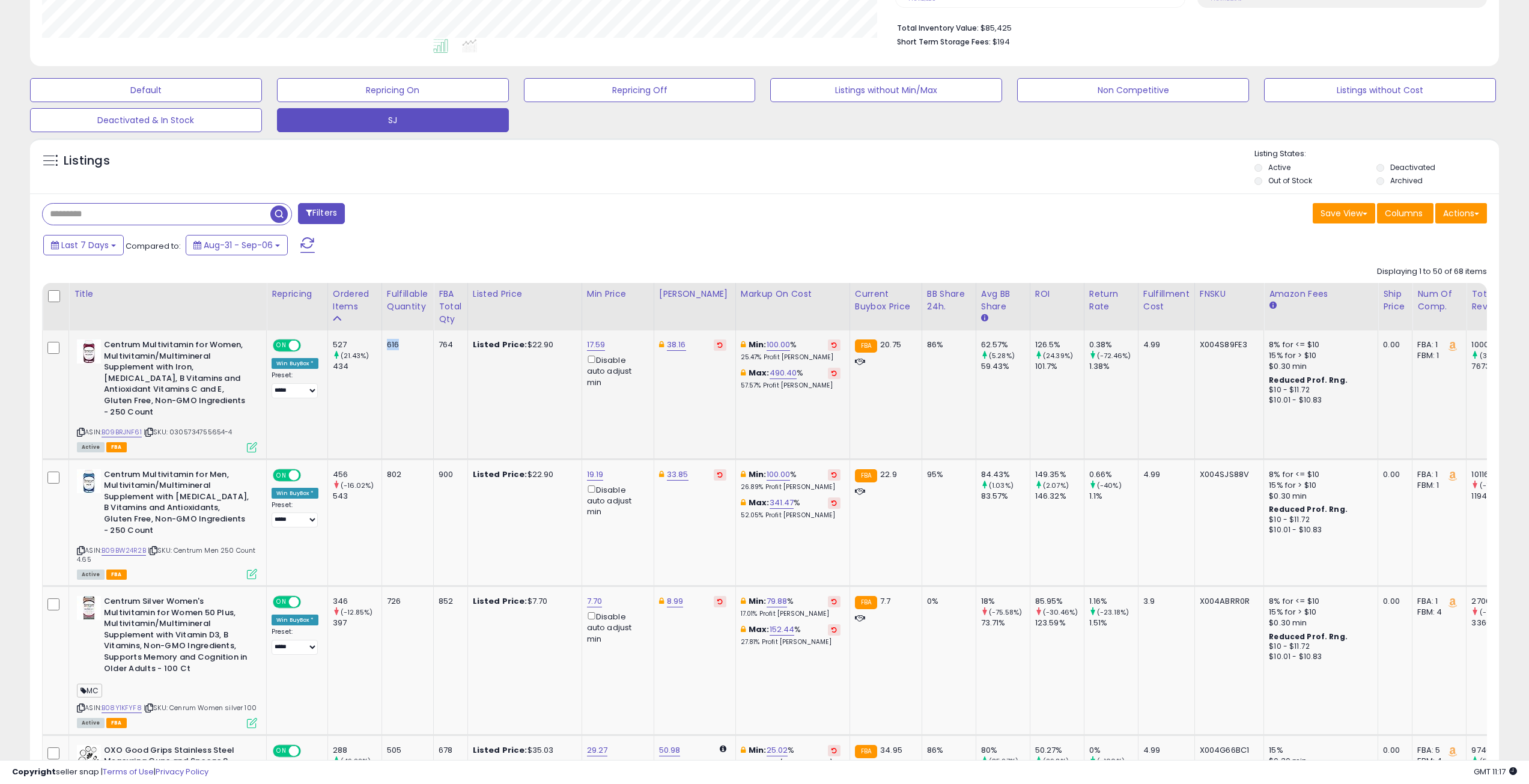
click at [388, 344] on div "616" at bounding box center [406, 345] width 37 height 11
click at [338, 342] on div "527" at bounding box center [357, 345] width 49 height 11
click at [393, 469] on div "802" at bounding box center [406, 474] width 37 height 11
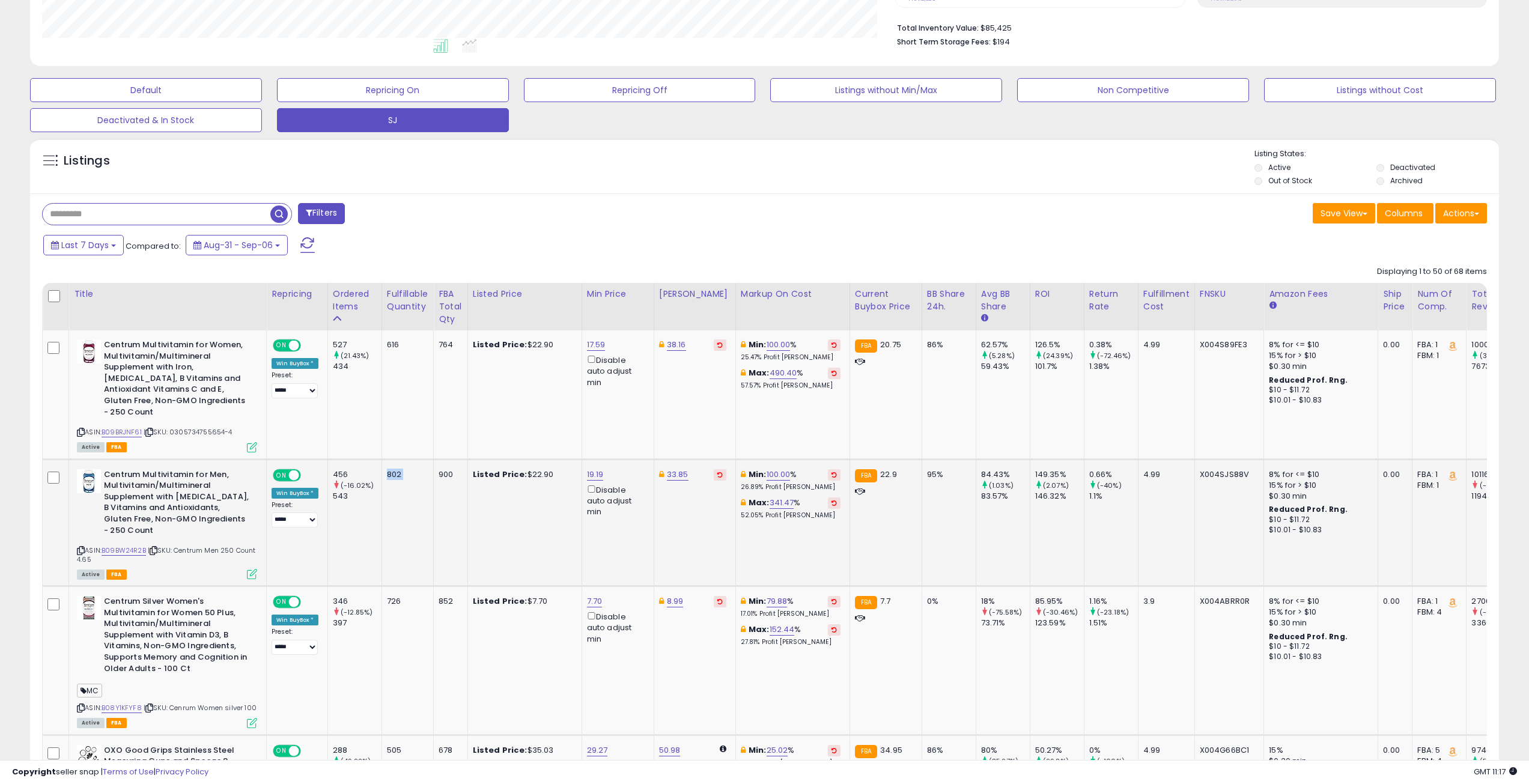
click at [393, 469] on div "802" at bounding box center [406, 474] width 37 height 11
click at [394, 469] on div "802" at bounding box center [406, 474] width 37 height 11
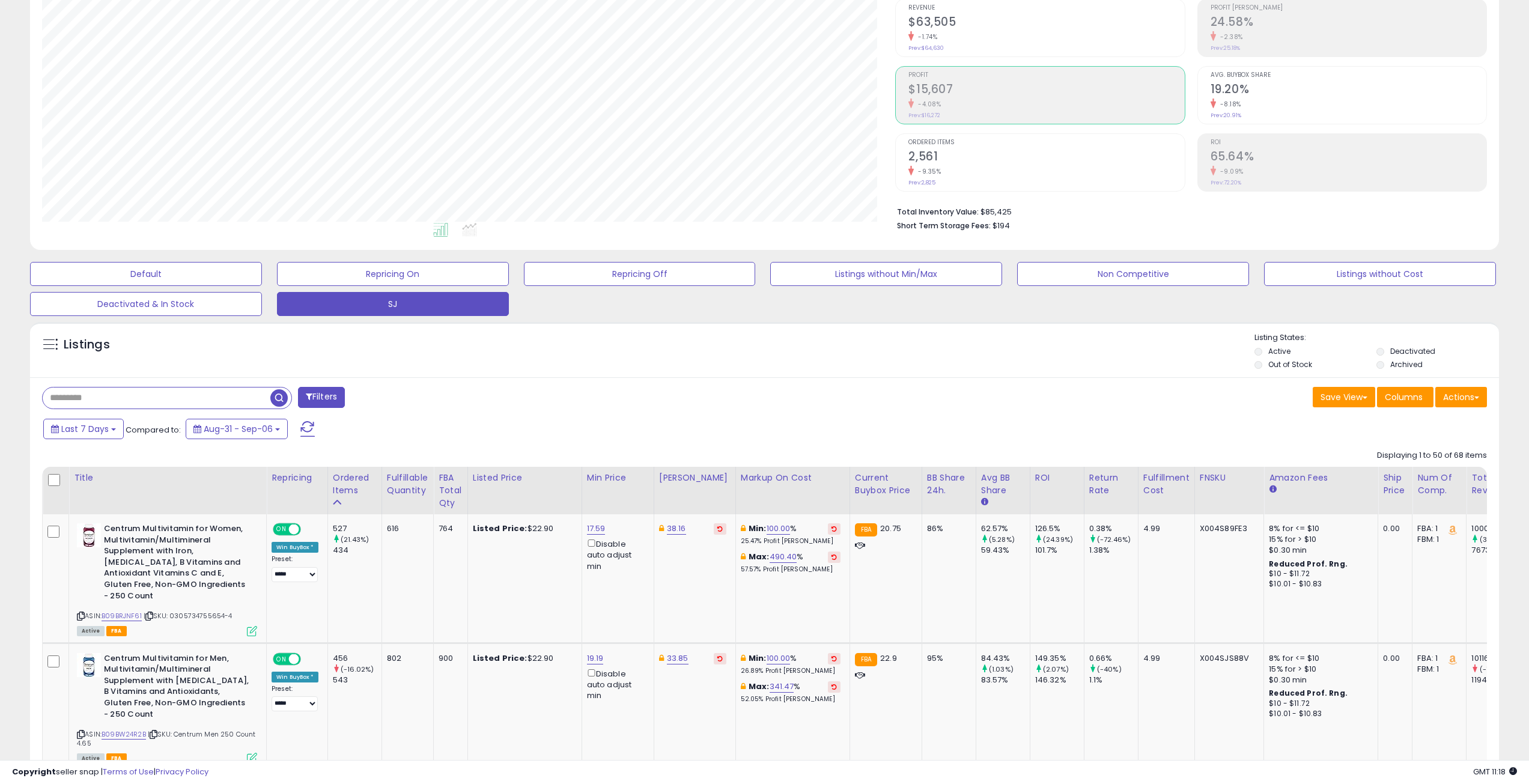
scroll to position [0, 0]
